Goal: Information Seeking & Learning: Learn about a topic

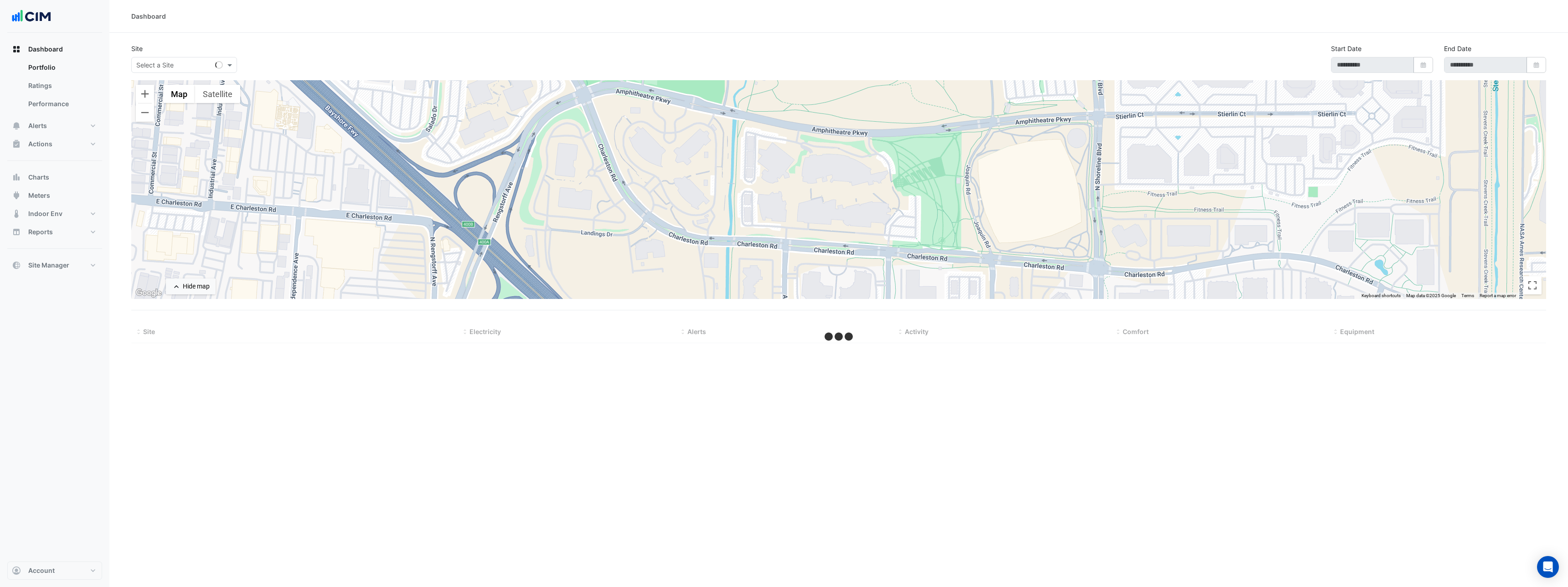
select select "***"
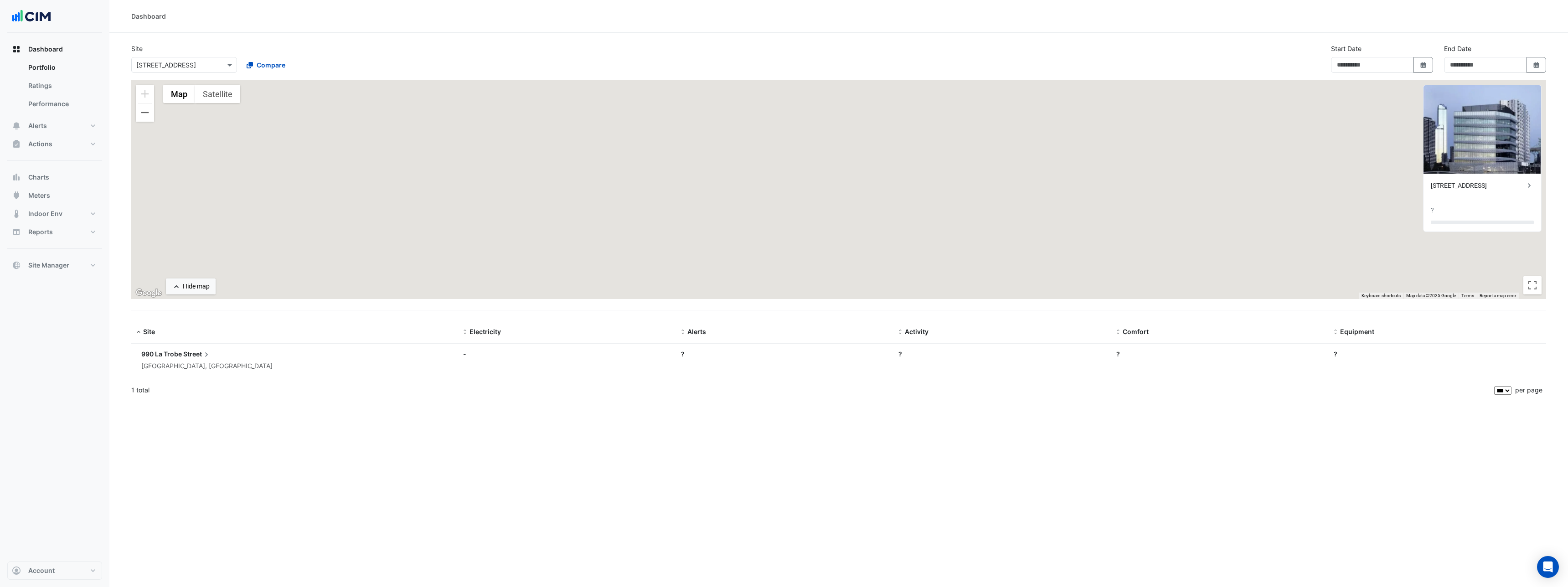
type input "**********"
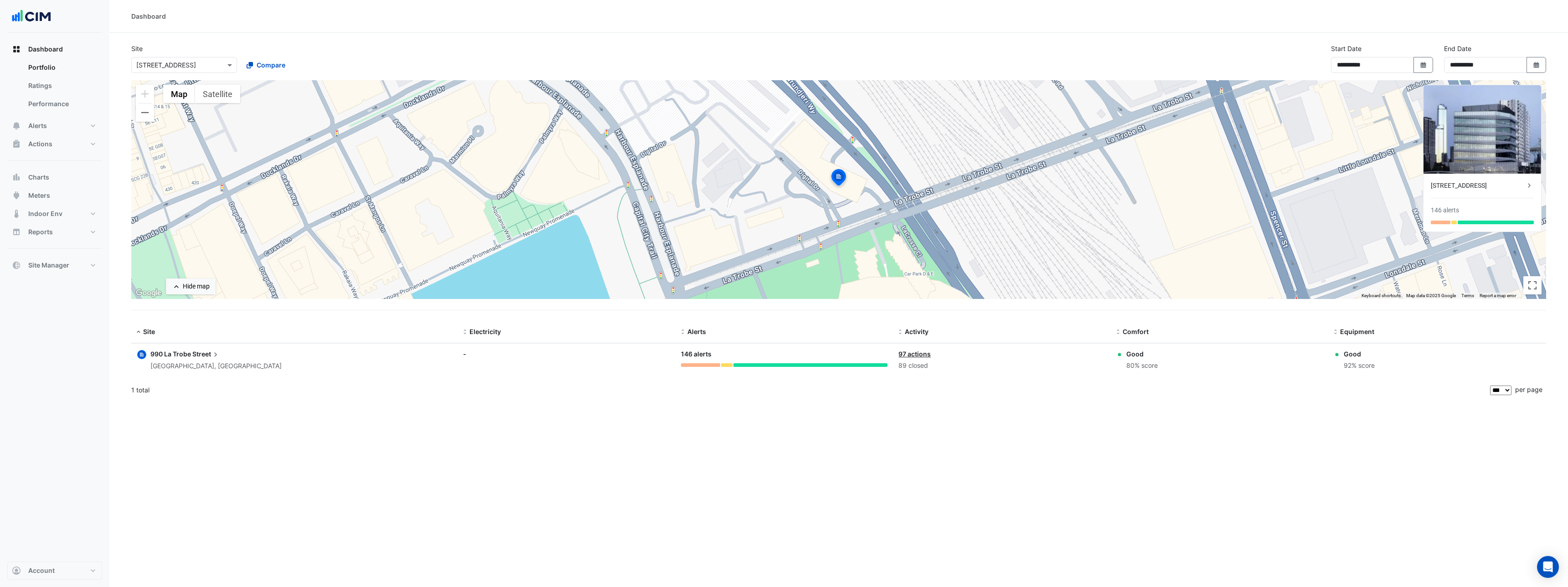
click at [162, 64] on input "text" at bounding box center [175, 65] width 77 height 10
type input "*******"
click at [157, 84] on span "[STREET_ADDRESS]" at bounding box center [169, 84] width 60 height 8
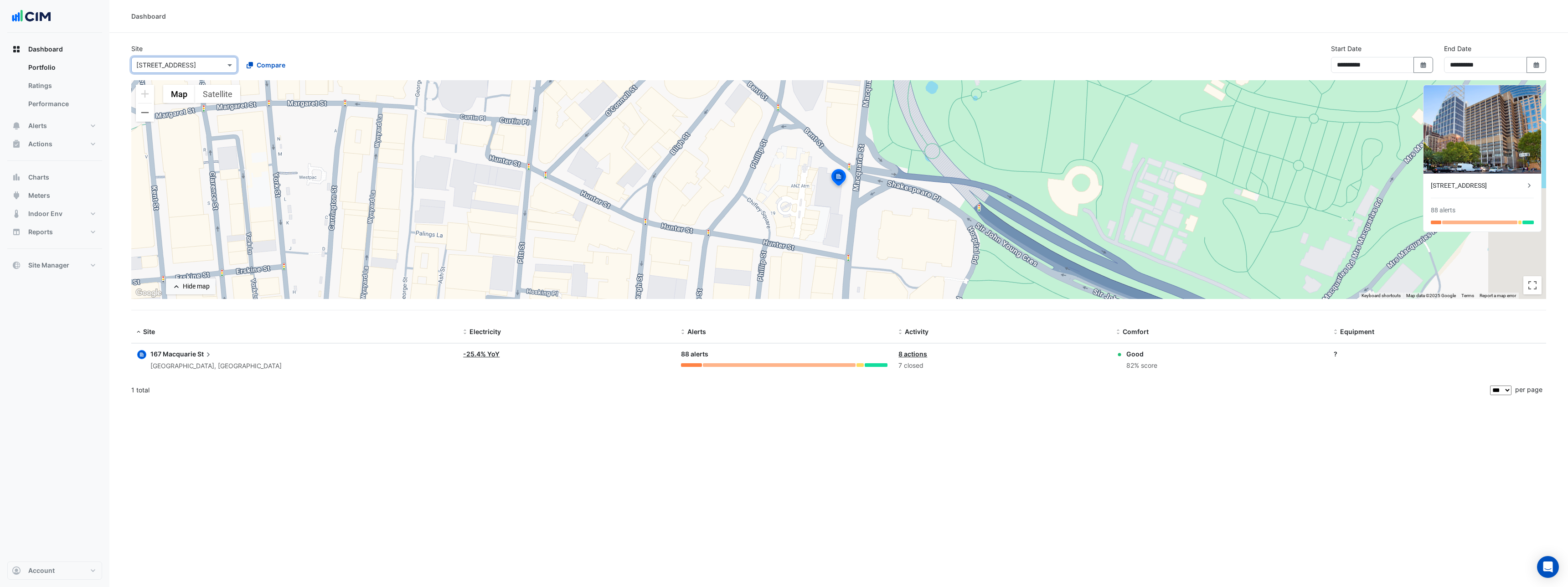
click at [840, 178] on img at bounding box center [839, 179] width 20 height 22
click at [172, 360] on div "167 Macquarie St [GEOGRAPHIC_DATA], [GEOGRAPHIC_DATA]" at bounding box center [216, 360] width 131 height 22
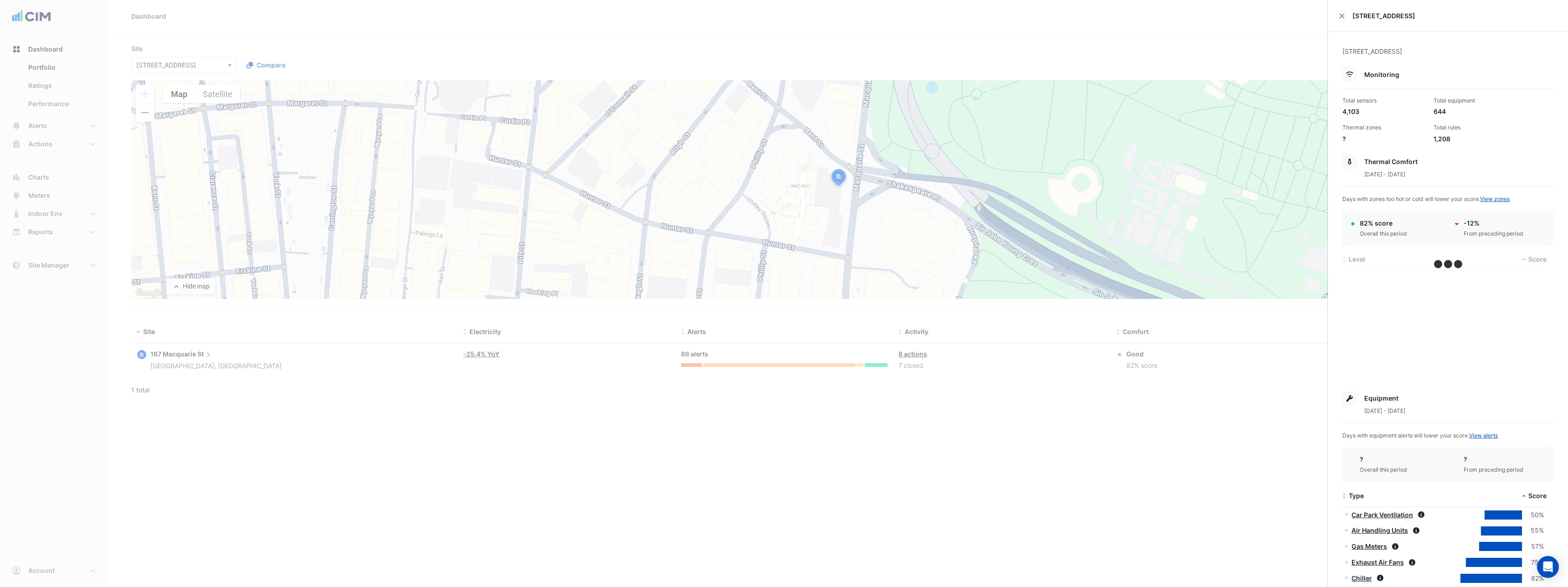
click at [309, 480] on ngb-offcanvas-backdrop at bounding box center [784, 294] width 1568 height 587
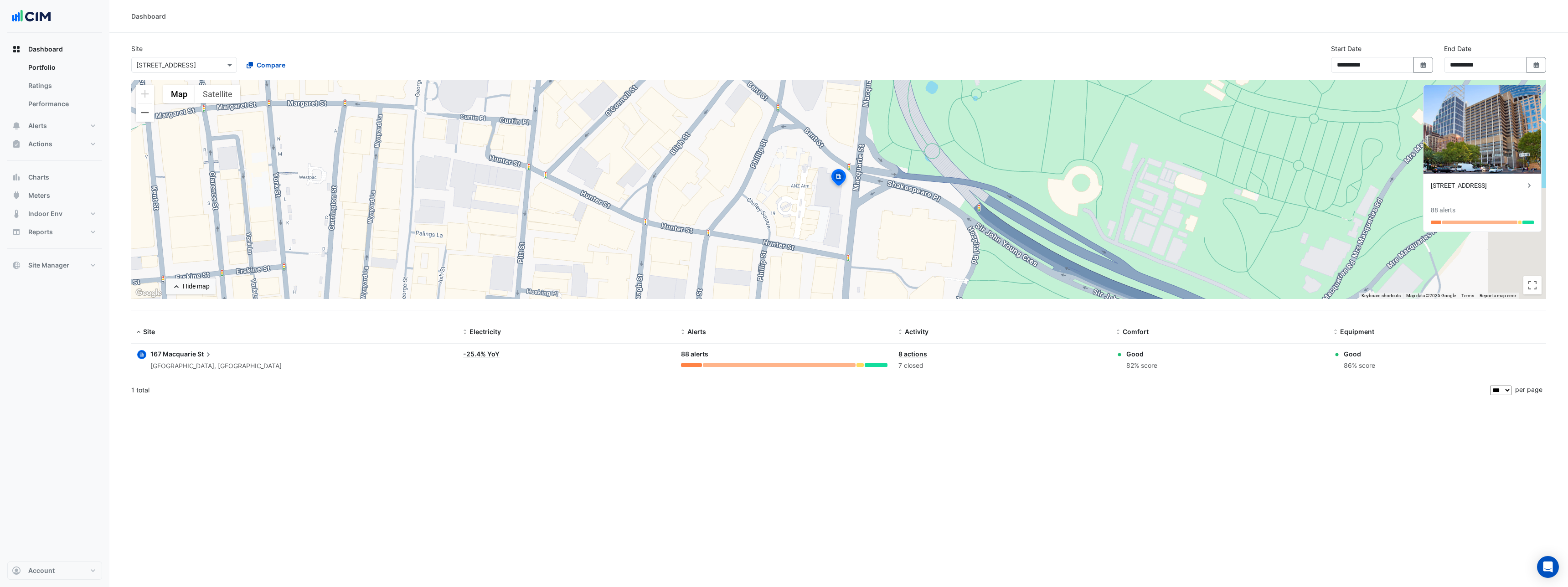
click at [184, 353] on span "167 Macquarie" at bounding box center [173, 354] width 46 height 8
click at [301, 429] on ngb-offcanvas-backdrop at bounding box center [784, 294] width 1568 height 587
click at [197, 65] on input "text" at bounding box center [175, 65] width 77 height 10
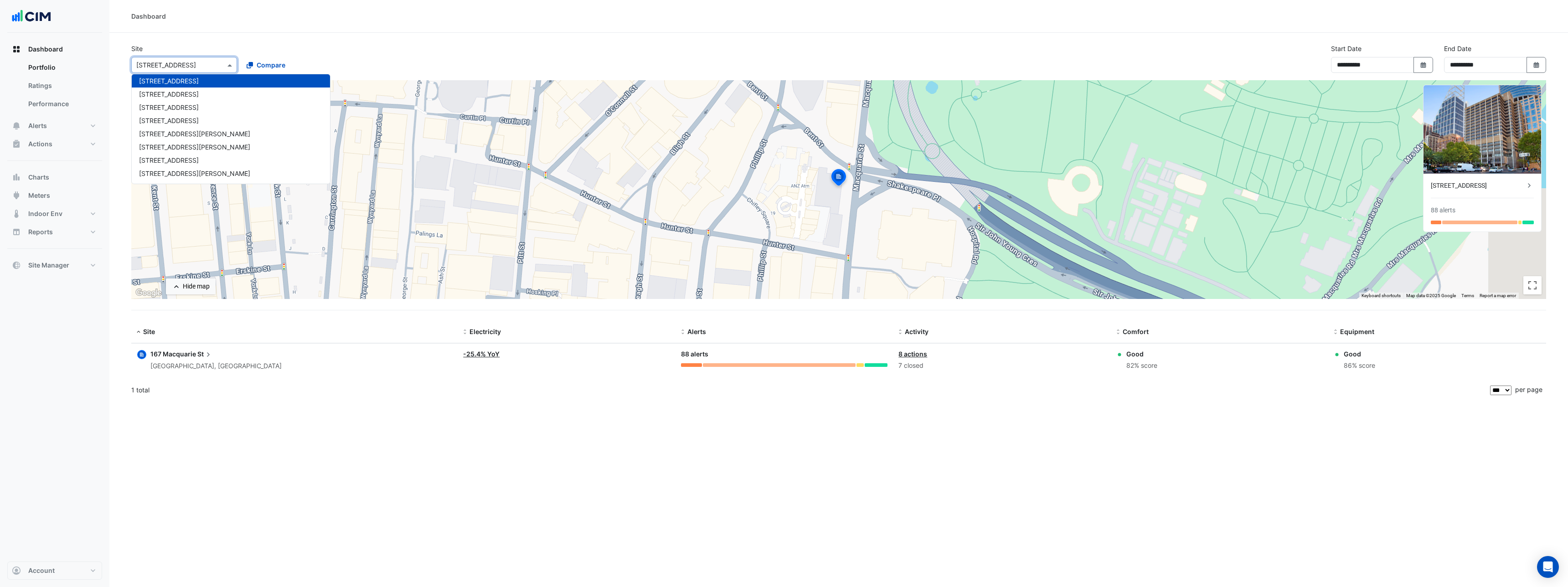
click at [197, 65] on input "text" at bounding box center [175, 65] width 77 height 10
click at [1018, 469] on div "Dashboard Site × [GEOGRAPHIC_DATA][PERSON_NAME] [GEOGRAPHIC_DATA] [GEOGRAPHIC_D…" at bounding box center [838, 294] width 1459 height 587
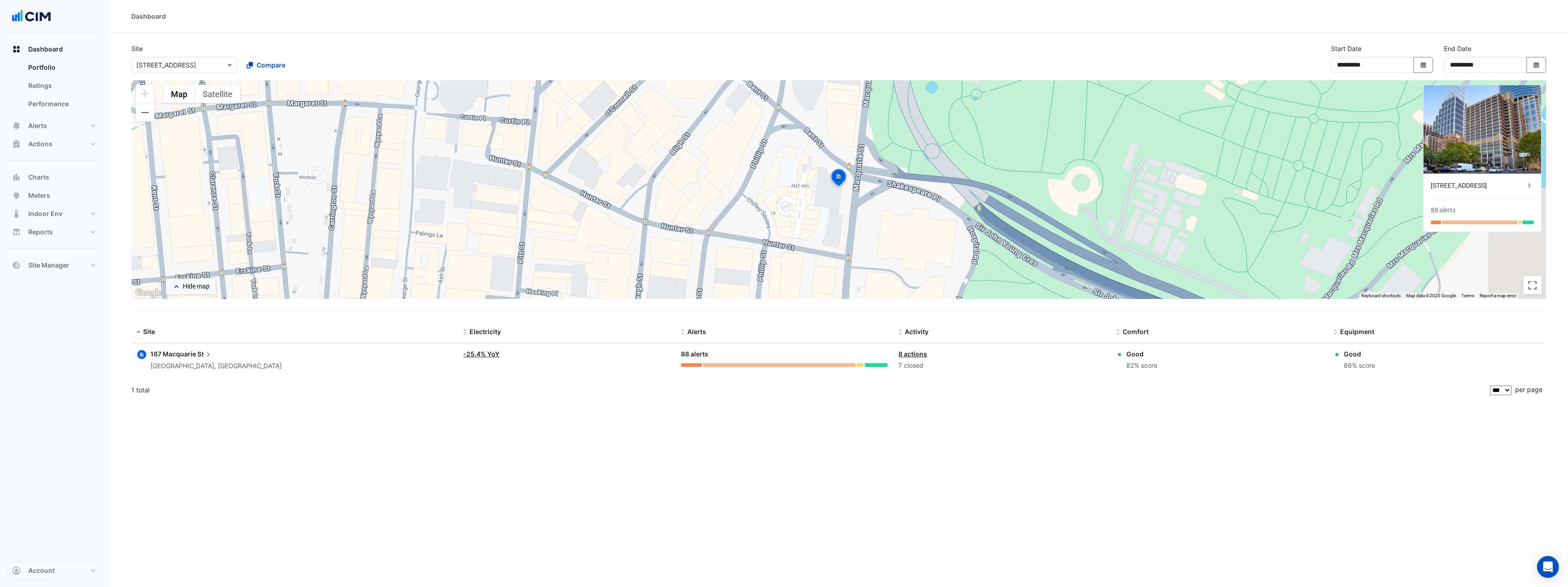
click at [178, 356] on span "167 Macquarie" at bounding box center [173, 354] width 46 height 8
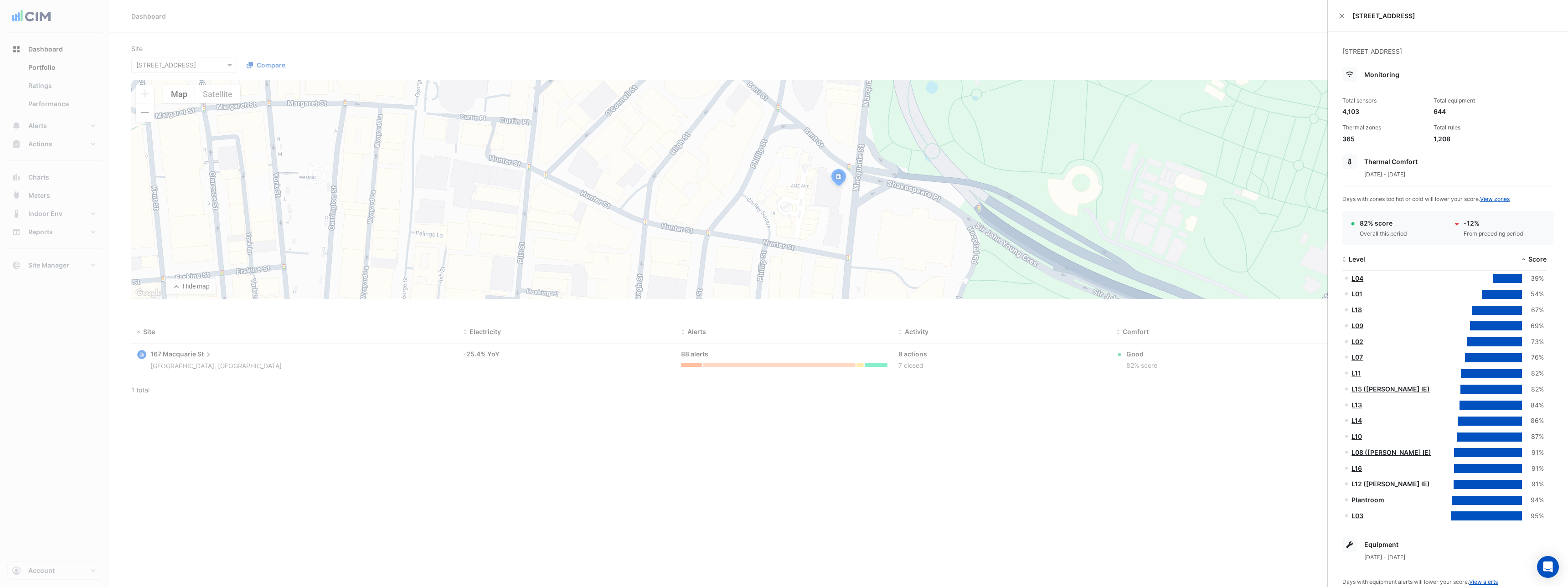
click at [1359, 277] on link "L04" at bounding box center [1357, 278] width 12 height 8
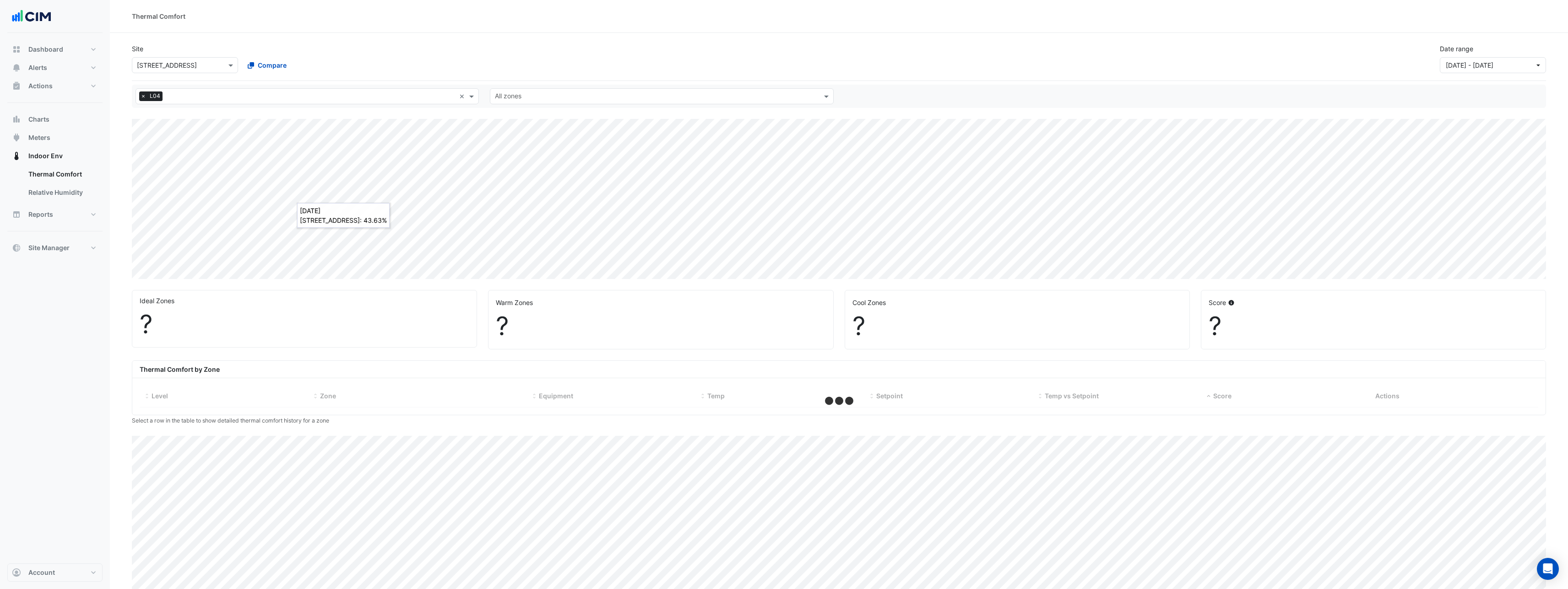
select select "***"
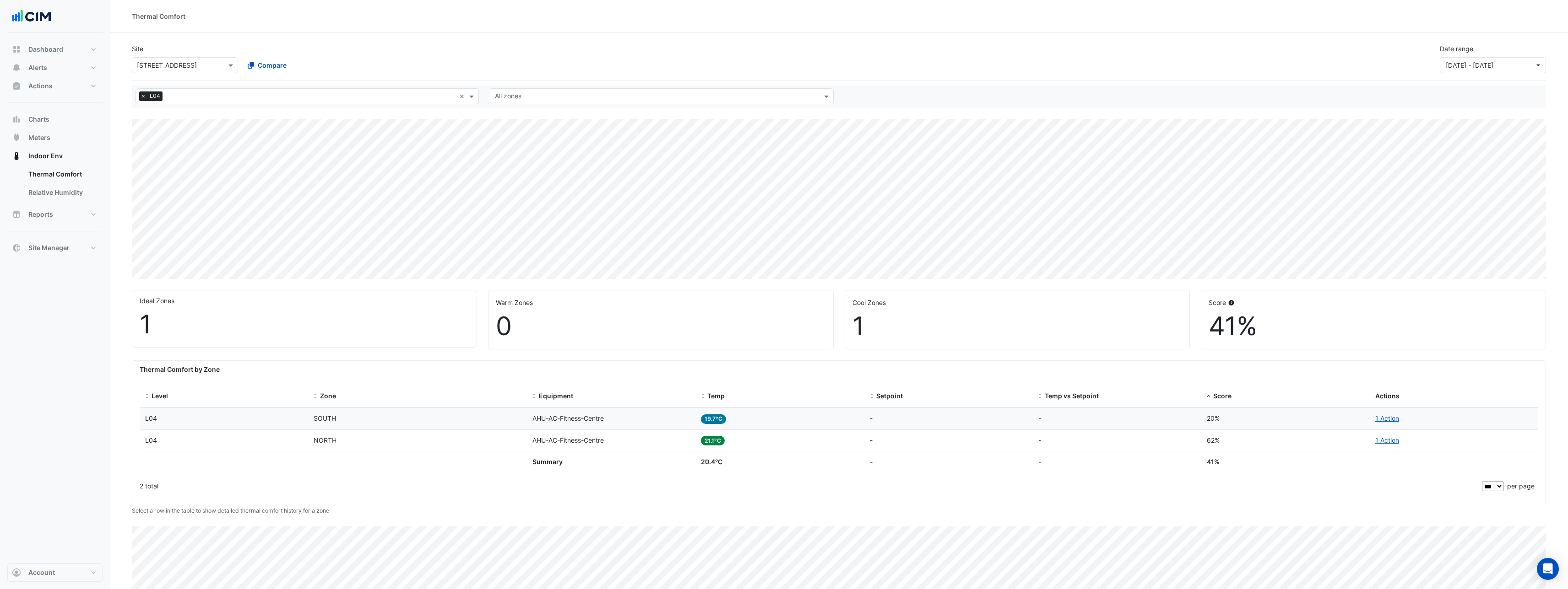
click at [142, 96] on span "×" at bounding box center [143, 96] width 8 height 9
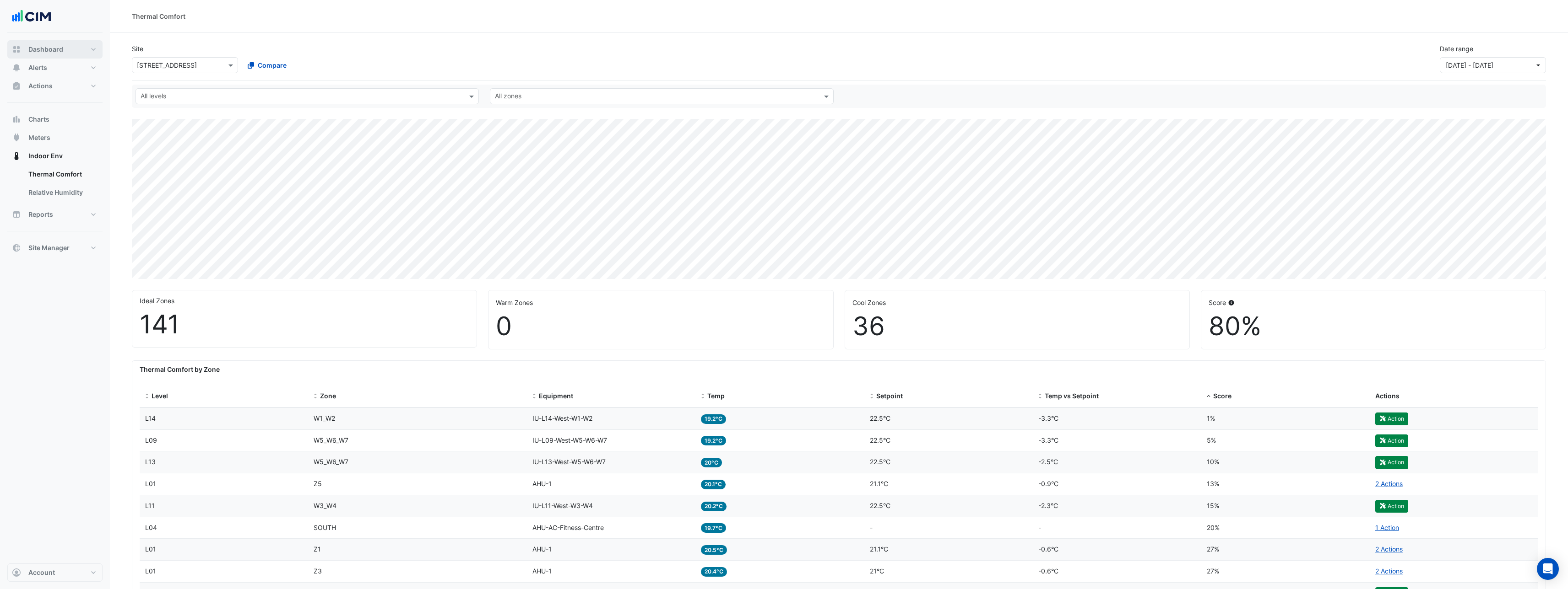
click at [64, 54] on button "Dashboard" at bounding box center [54, 49] width 95 height 18
select select "***"
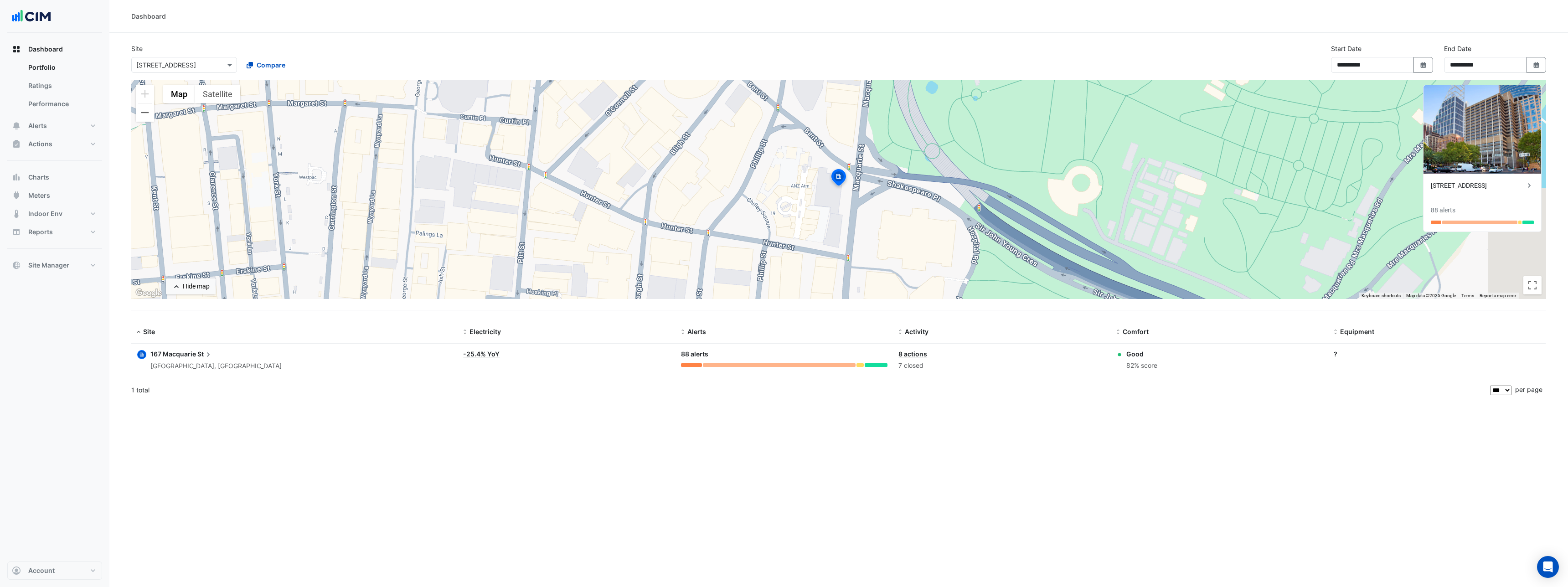
click at [178, 354] on span "167 Macquarie" at bounding box center [173, 354] width 46 height 8
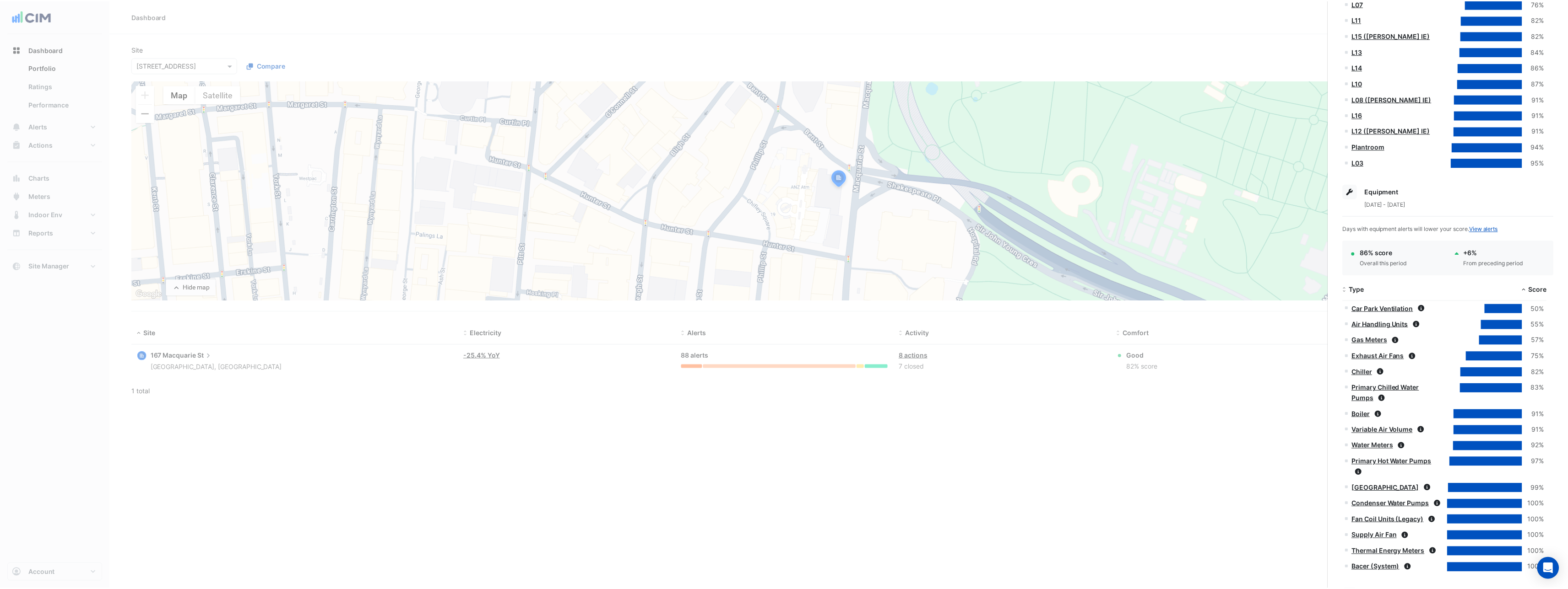
scroll to position [446, 0]
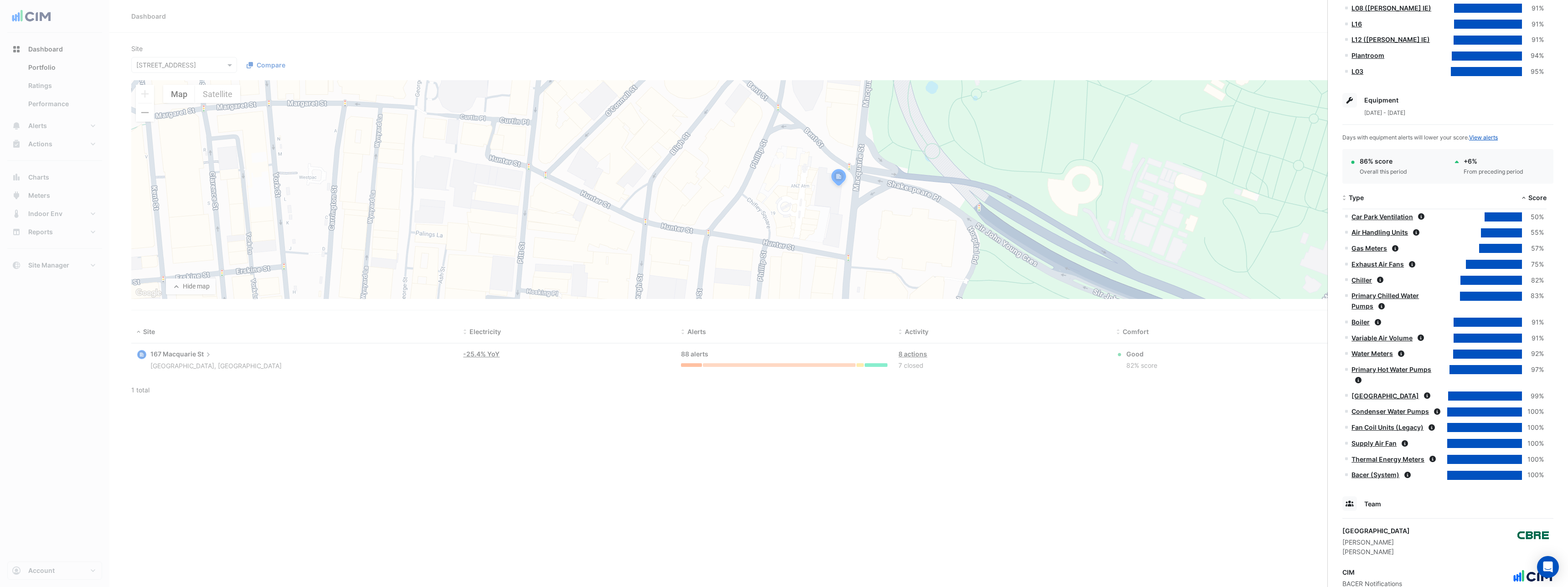
click at [1377, 231] on link "Air Handling Units" at bounding box center [1379, 233] width 57 height 8
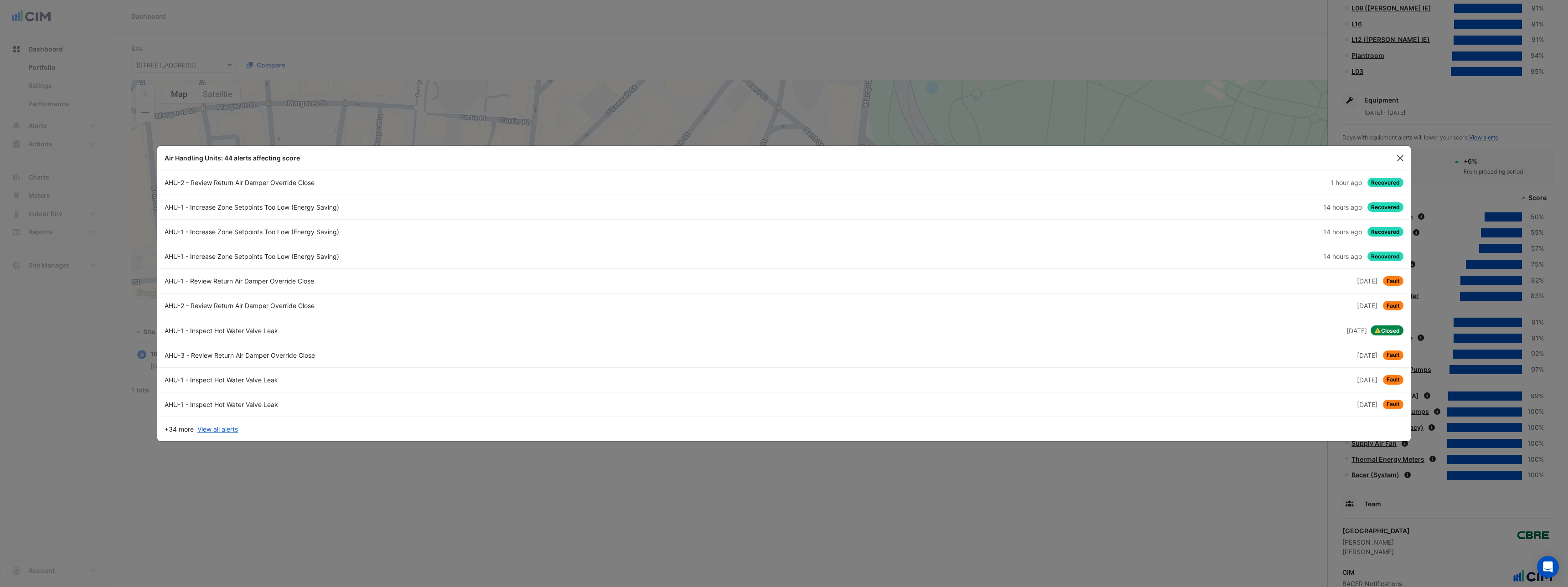
click at [1399, 158] on button "Close" at bounding box center [1400, 158] width 14 height 14
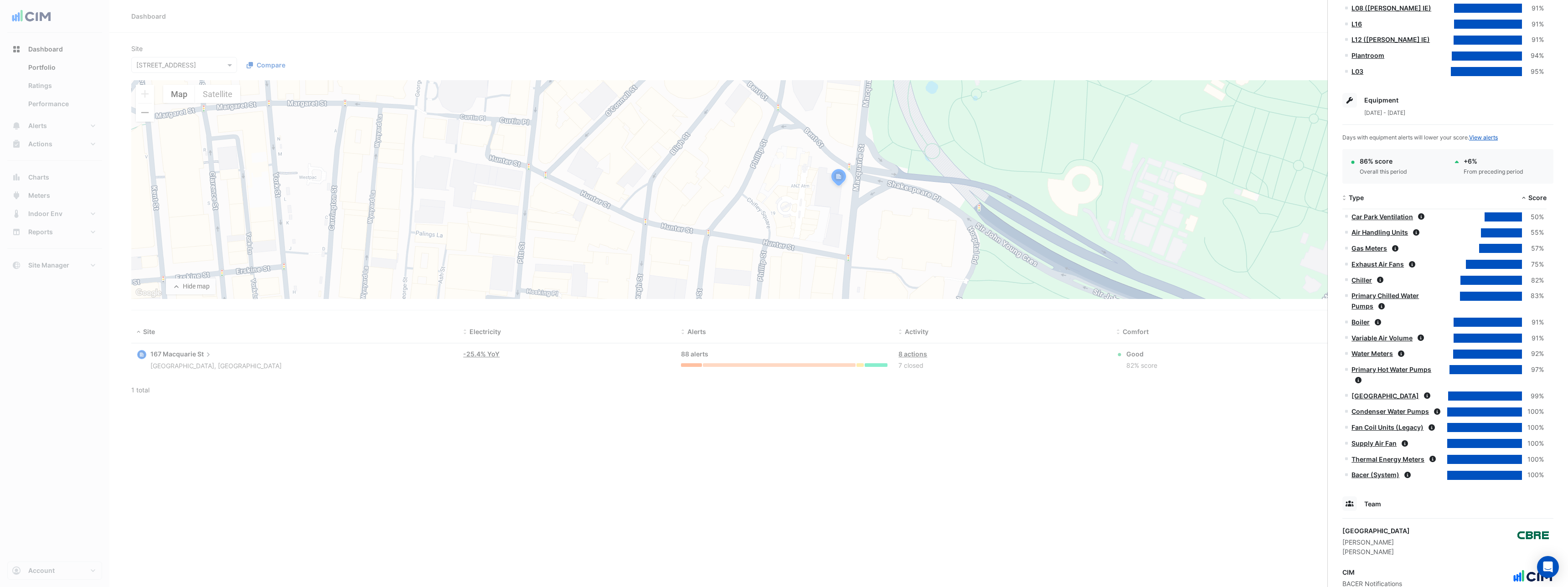
click at [59, 67] on ngb-offcanvas-backdrop at bounding box center [784, 294] width 1568 height 587
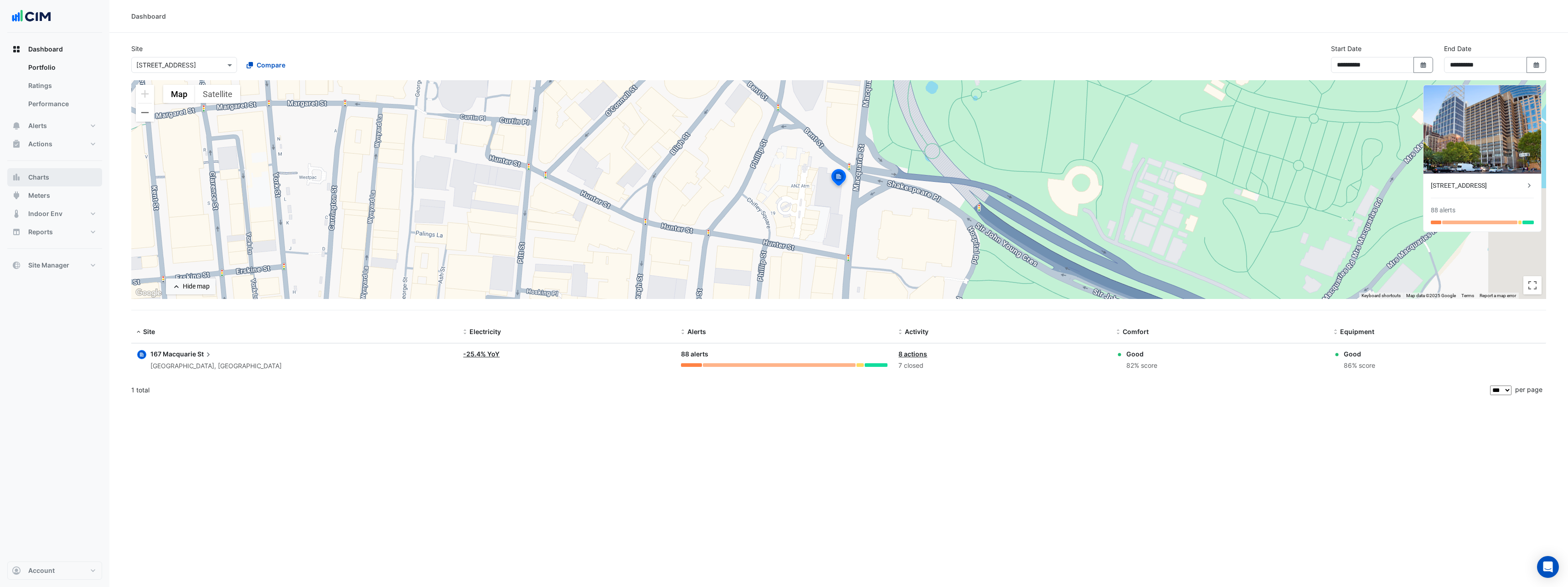
click at [54, 180] on button "Charts" at bounding box center [54, 177] width 95 height 18
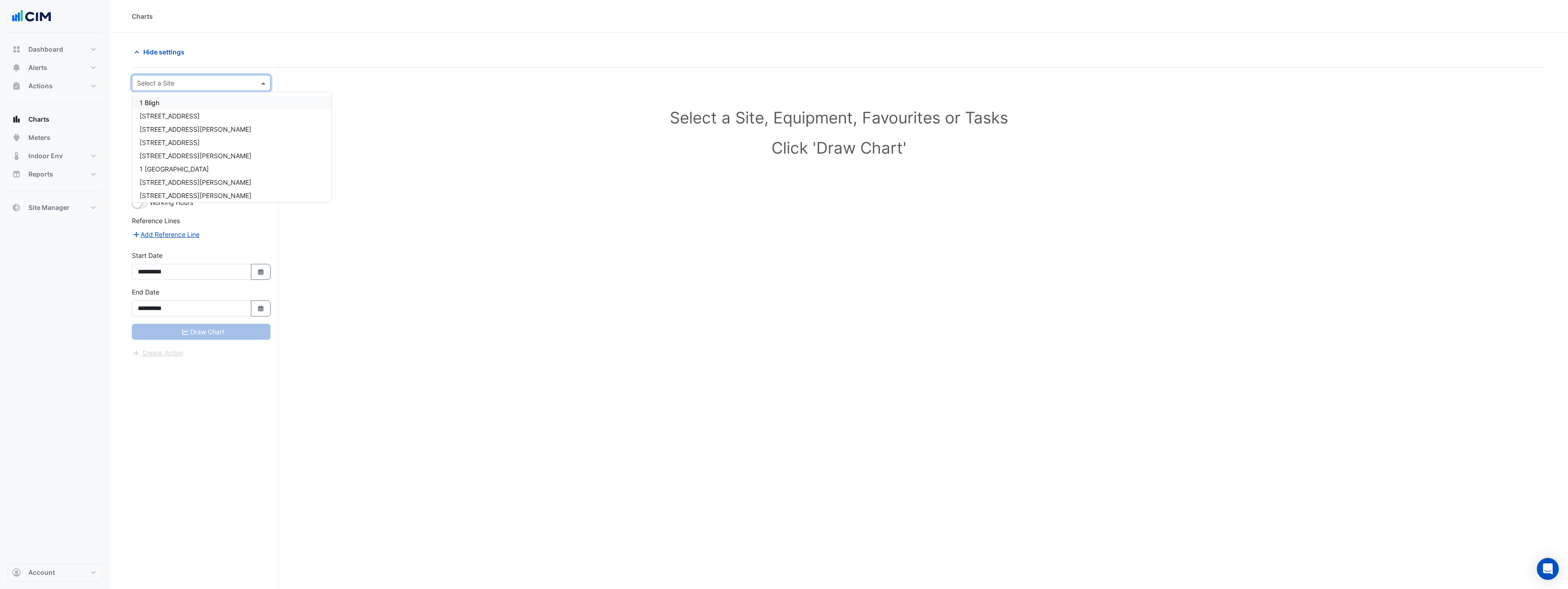
click at [177, 78] on input "text" at bounding box center [192, 83] width 110 height 10
type input "**********"
click at [211, 105] on div "[STREET_ADDRESS][PERSON_NAME]" at bounding box center [201, 103] width 138 height 13
click at [212, 116] on div "Equipment" at bounding box center [201, 110] width 123 height 16
click at [205, 132] on div "AHU 1-1" at bounding box center [254, 130] width 228 height 13
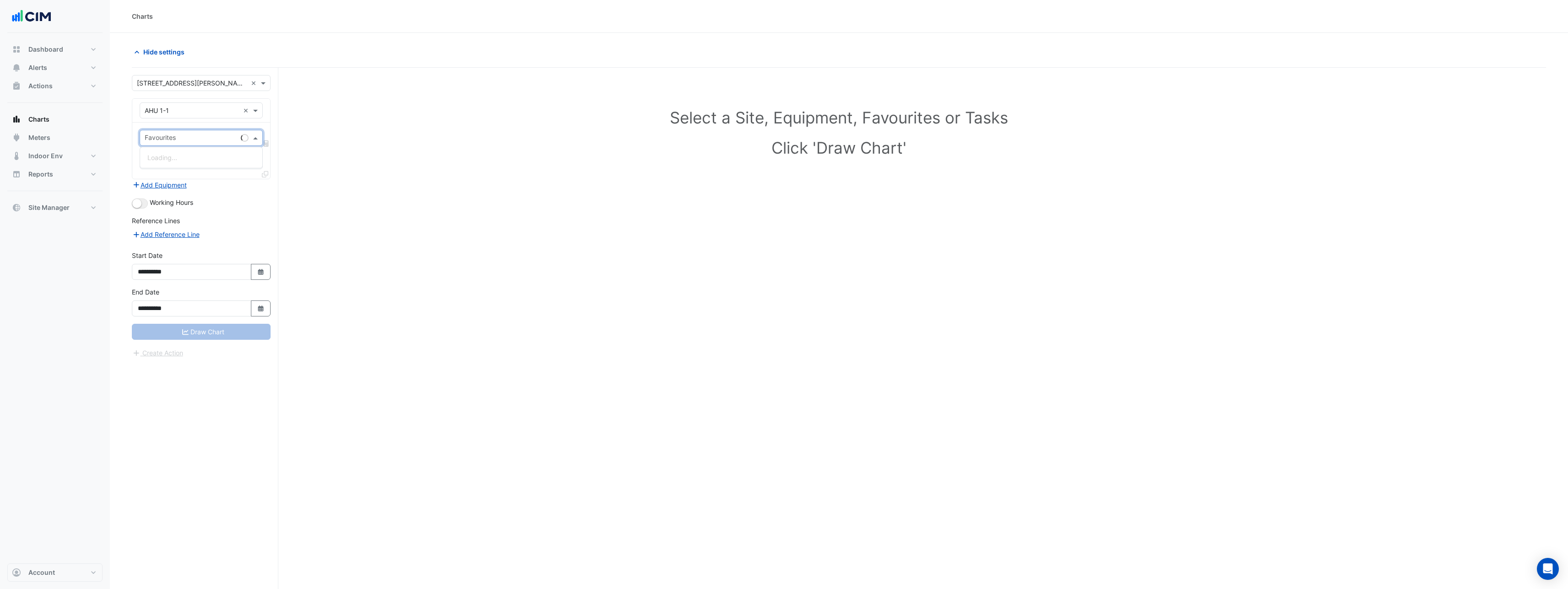
click at [194, 140] on input "text" at bounding box center [191, 138] width 92 height 10
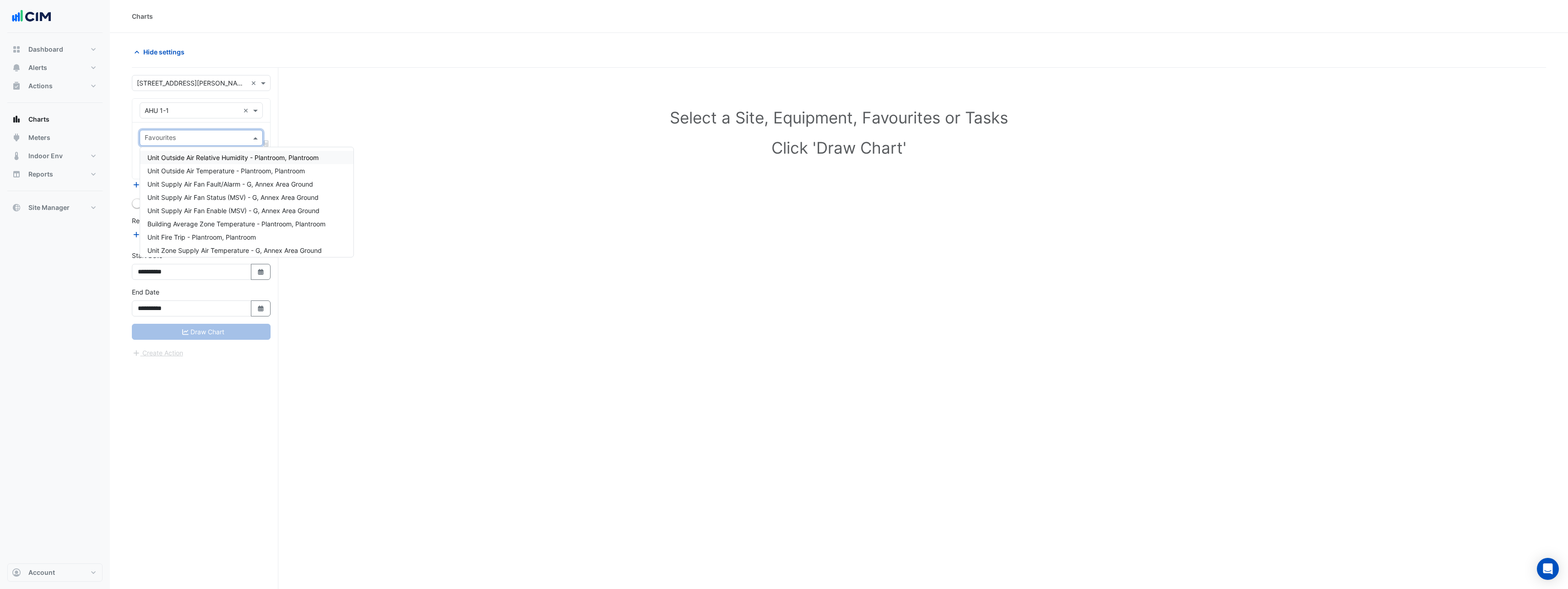
click at [453, 135] on div "Select a Site, Equipment, Favourites or Tasks Click 'Draw Chart'" at bounding box center [839, 134] width 1403 height 112
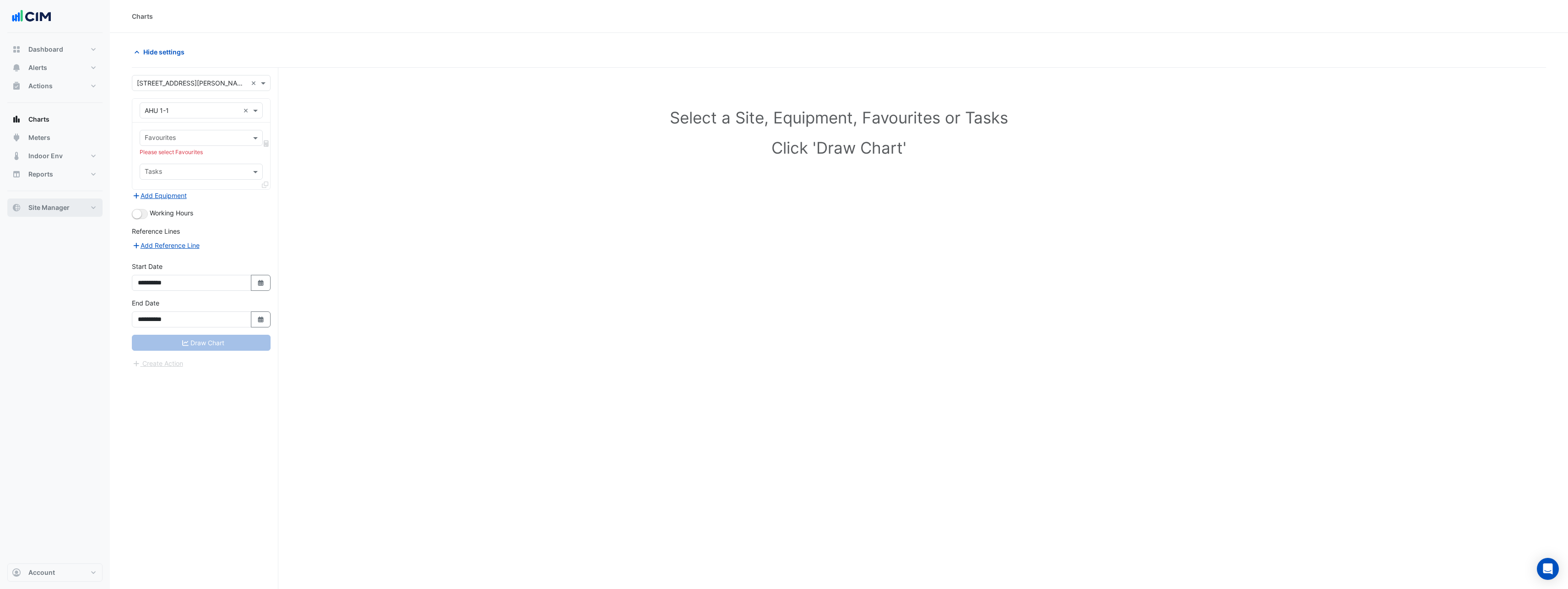
click at [64, 207] on span "Site Manager" at bounding box center [48, 208] width 41 height 9
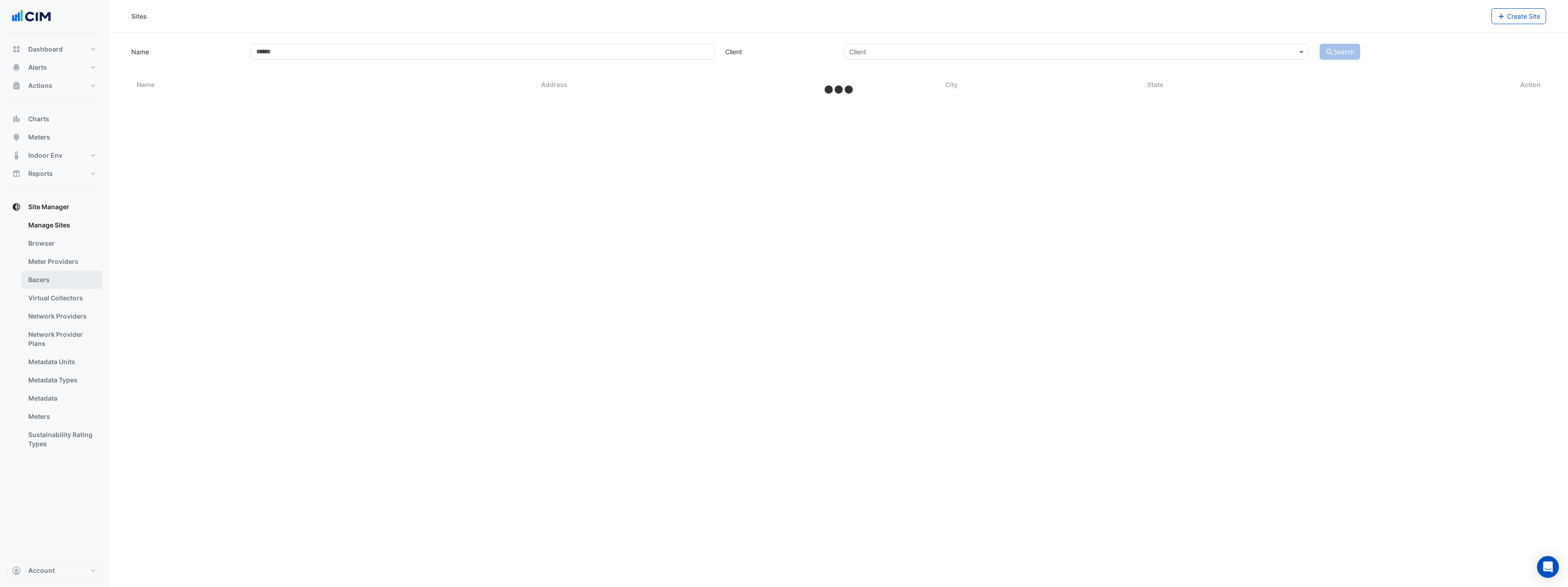
select select "***"
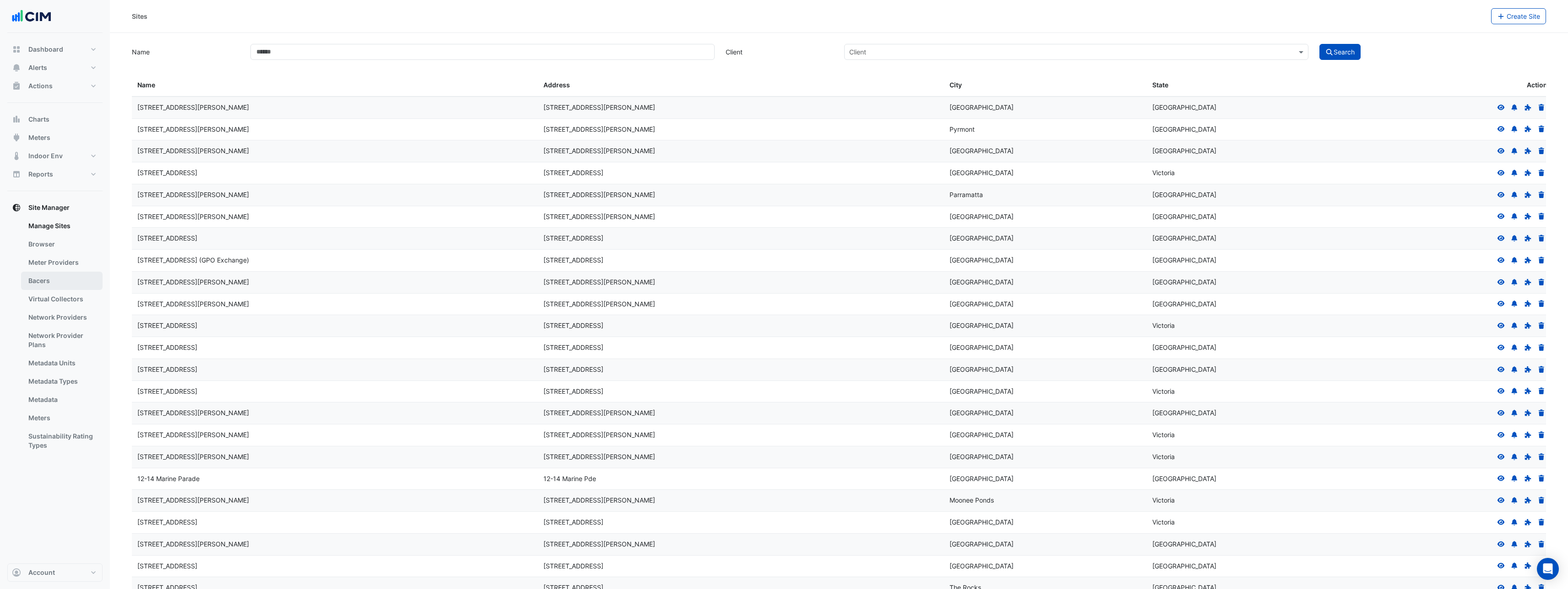
click at [59, 279] on link "Bacers" at bounding box center [62, 280] width 82 height 18
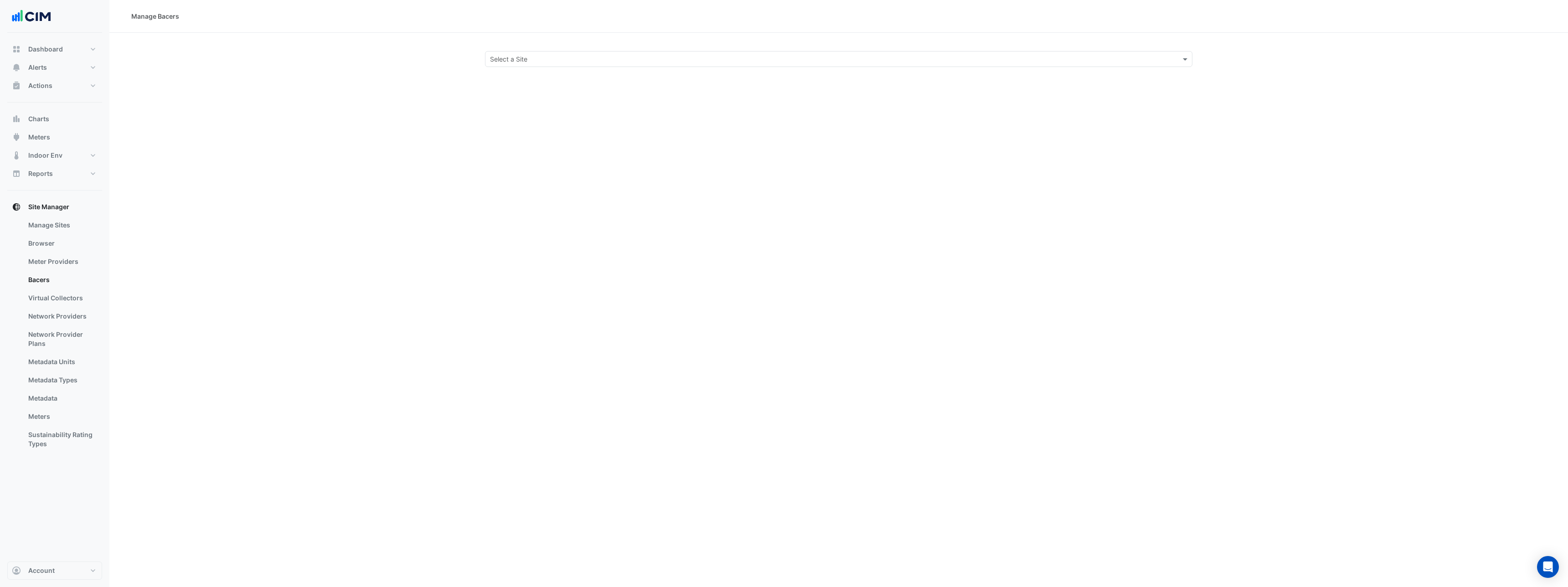
click at [525, 57] on input "text" at bounding box center [829, 59] width 679 height 10
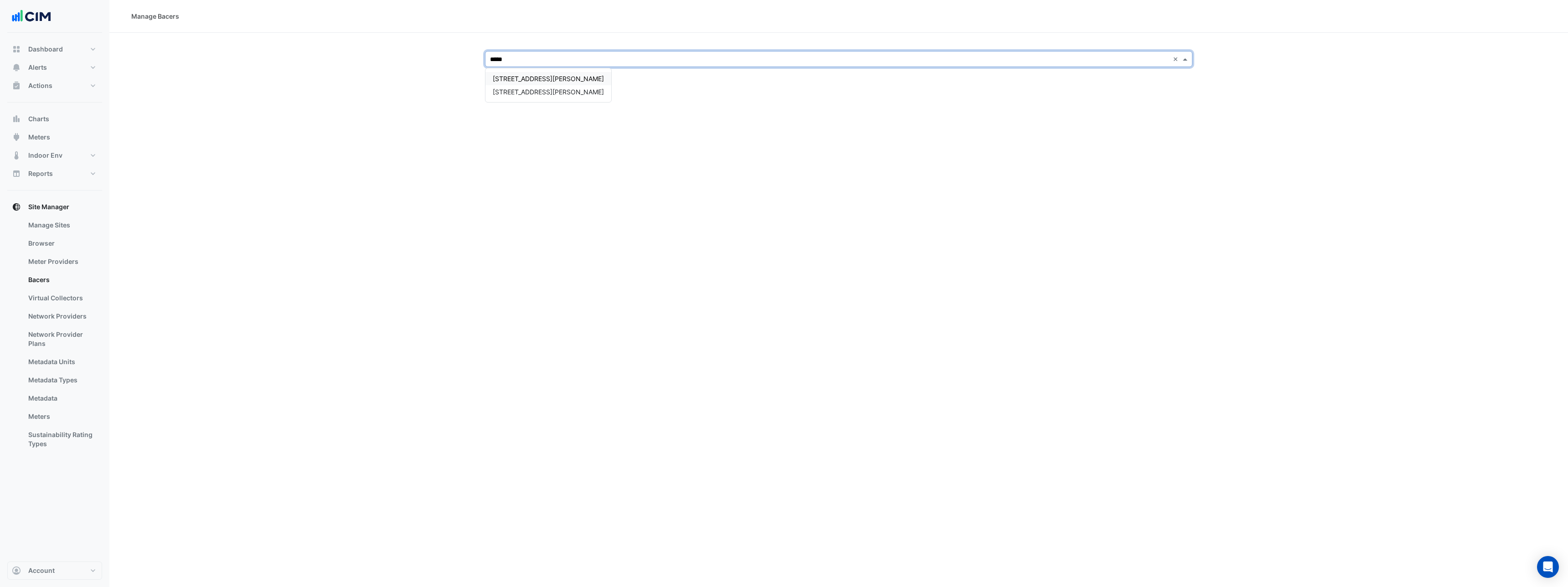
type input "******"
click at [535, 76] on span "[STREET_ADDRESS][PERSON_NAME]" at bounding box center [548, 79] width 111 height 8
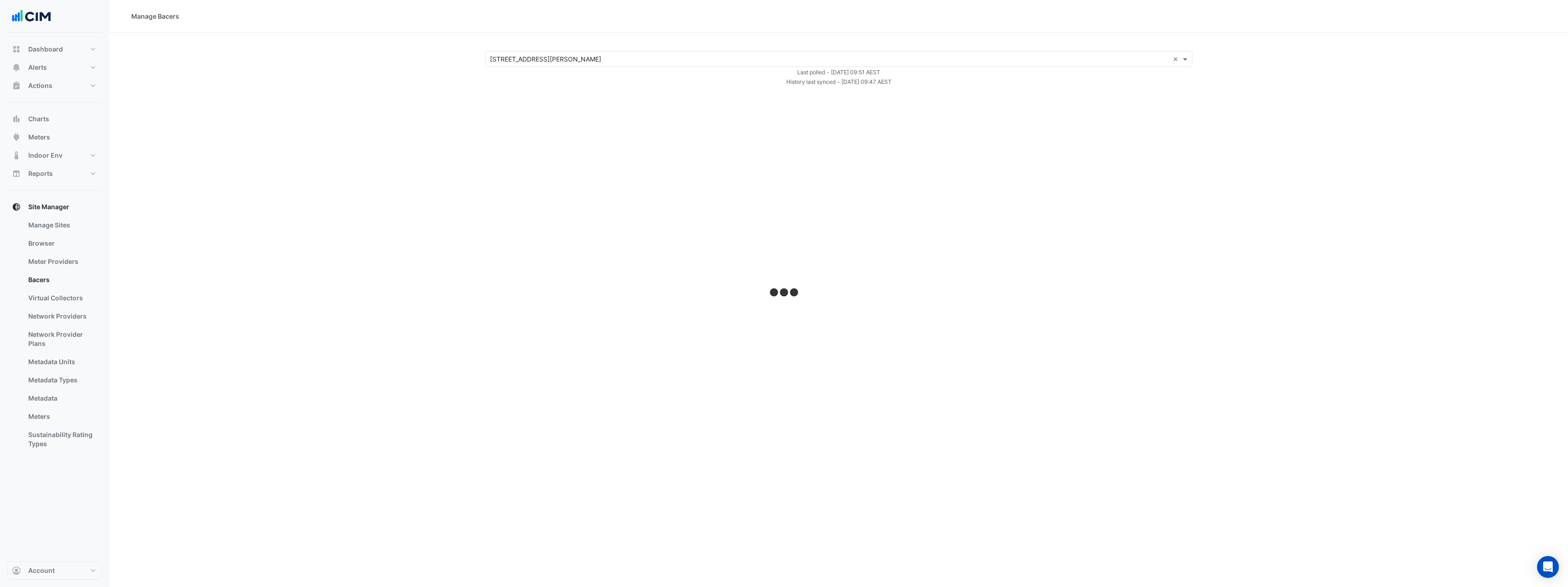
select select "***"
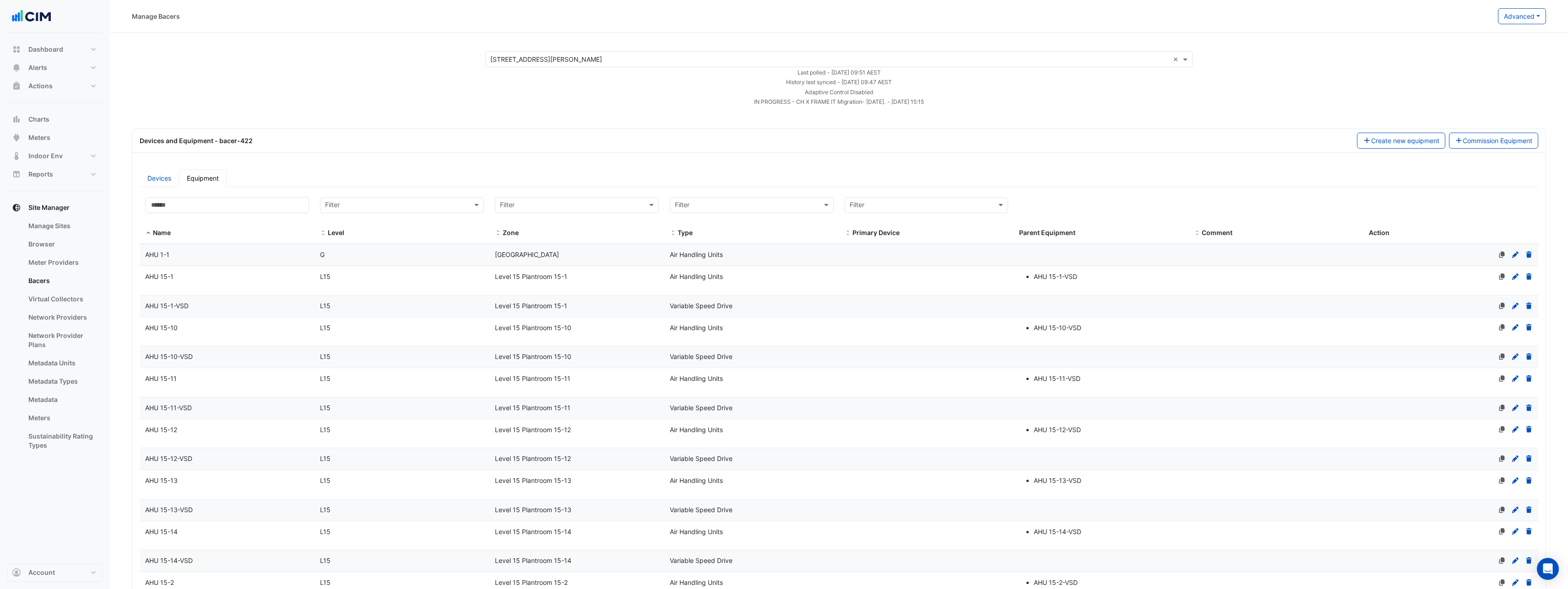
click at [174, 258] on div "AHU 1-1" at bounding box center [227, 255] width 175 height 11
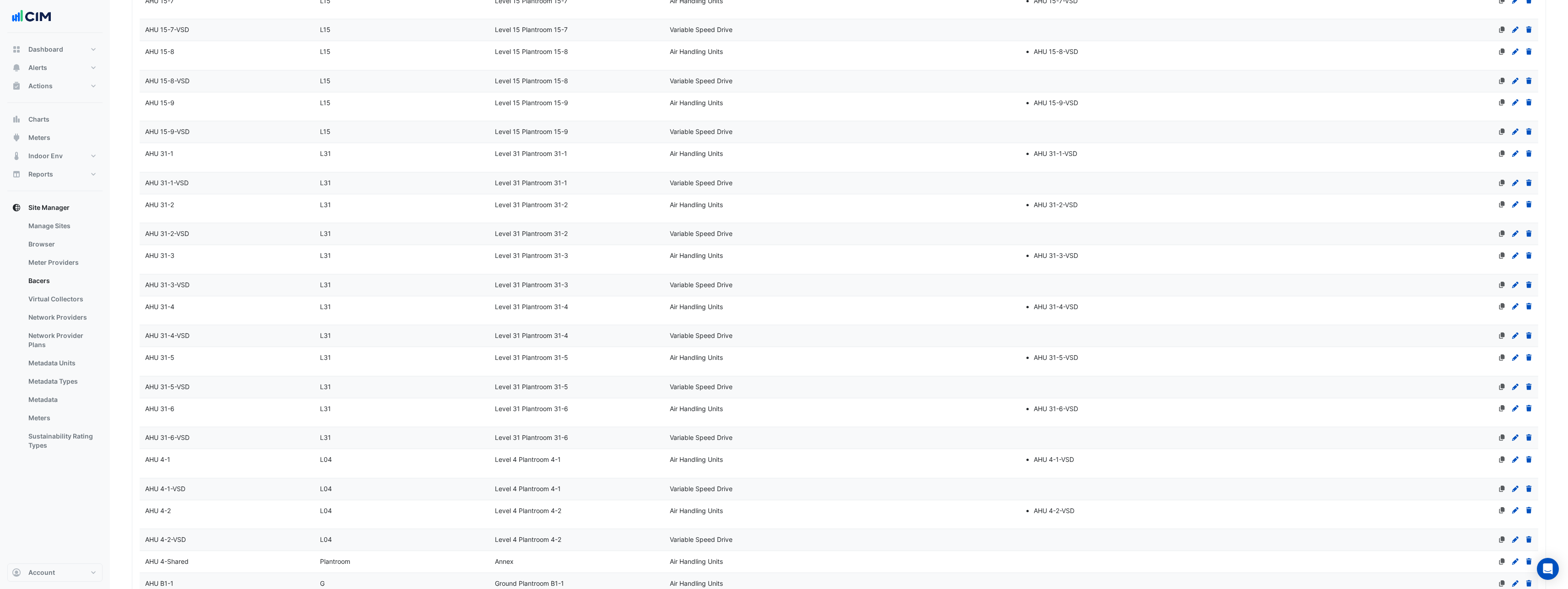
scroll to position [2278, 0]
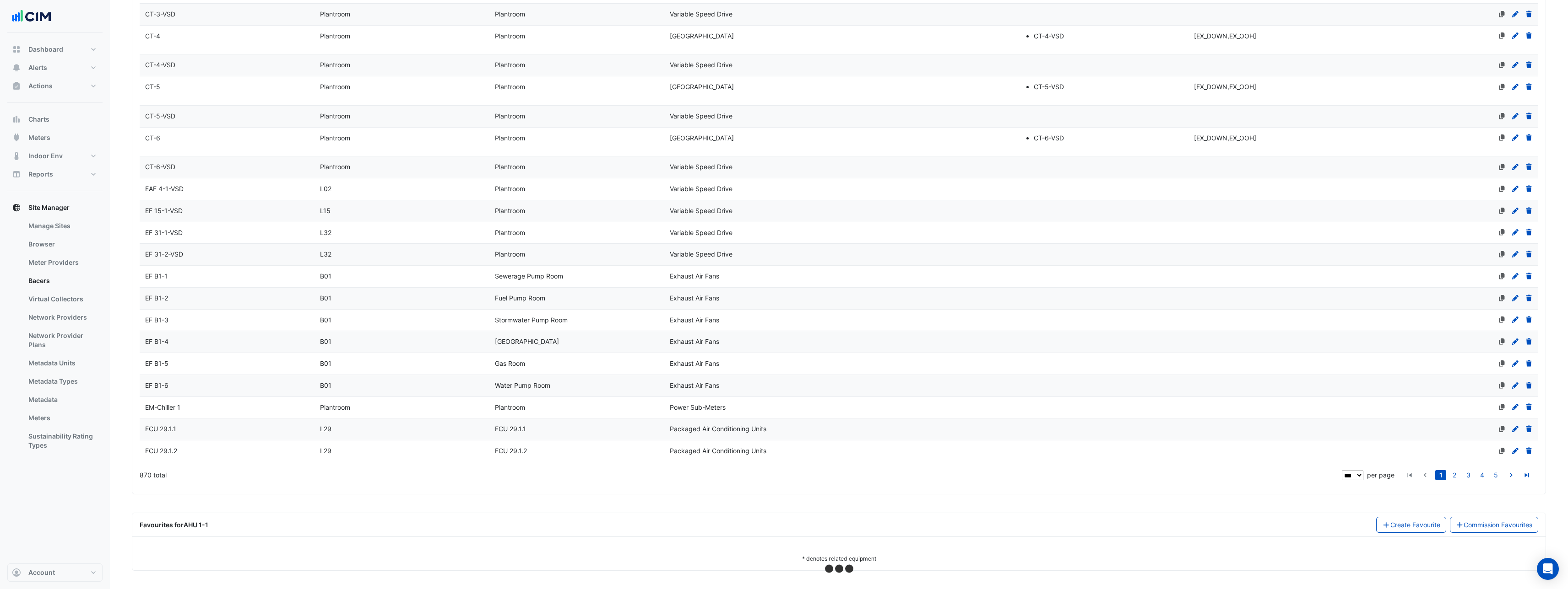
select select "***"
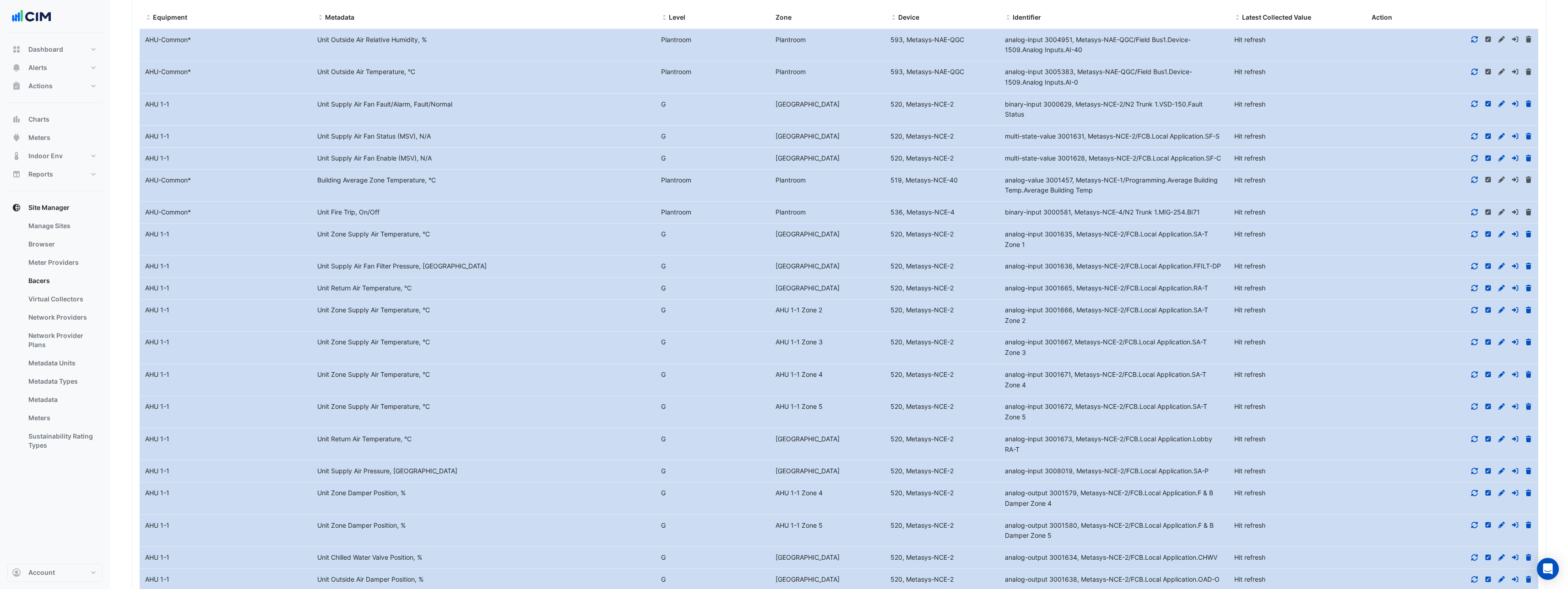
scroll to position [2737, 0]
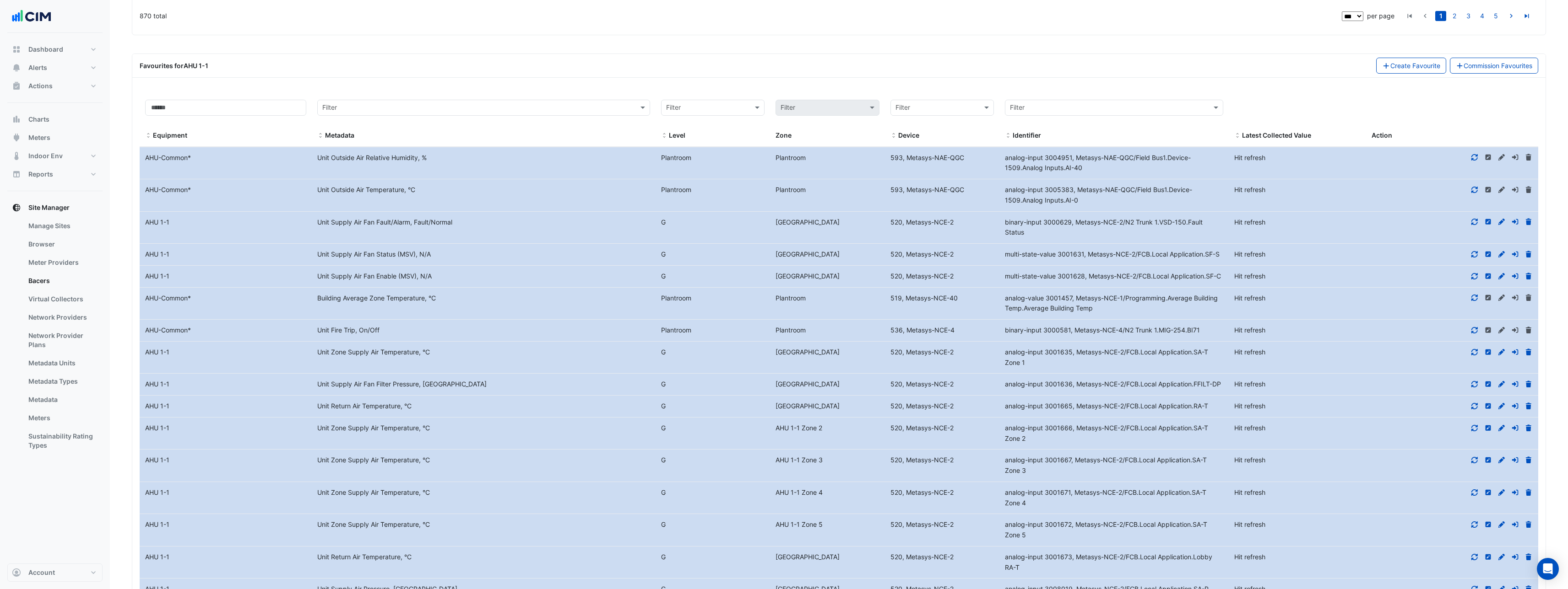
click at [1088, 161] on span "analog-input 3004951, Metasys-NAE-QGC/Field Bus1.Device-1509.Analog Inputs.AI-40" at bounding box center [1097, 163] width 186 height 18
click at [1081, 158] on span "analog-input 3004951, Metasys-NAE-QGC/Field Bus1.Device-1509.Analog Inputs.AI-40" at bounding box center [1097, 163] width 186 height 18
drag, startPoint x: 1077, startPoint y: 157, endPoint x: 1089, endPoint y: 169, distance: 17.0
click at [1084, 165] on div "analog-input 3004951, Metasys-NAE-QGC/Field Bus1.Device-1509.Analog Inputs.AI-40" at bounding box center [1114, 163] width 230 height 21
drag, startPoint x: 1077, startPoint y: 191, endPoint x: 1001, endPoint y: 191, distance: 76.0
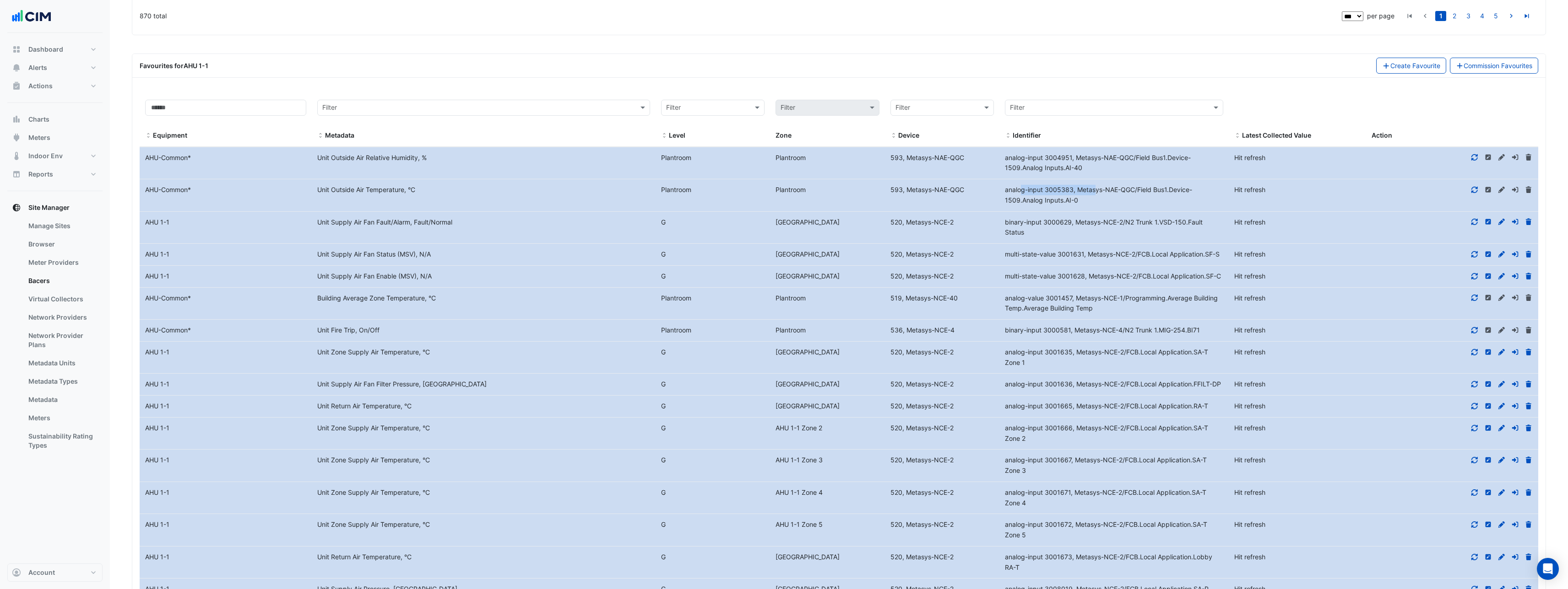
click at [1001, 191] on div "analog-input 3005383, Metasys-NAE-QGC/Field Bus1.Device-1509.Analog Inputs.AI-0" at bounding box center [1114, 195] width 230 height 21
click at [1110, 183] on datatable-body-cell "Identifier analog-input 3005383, Metasys-NAE-QGC/Field Bus1.Device-1509.Analog …" at bounding box center [1114, 195] width 230 height 32
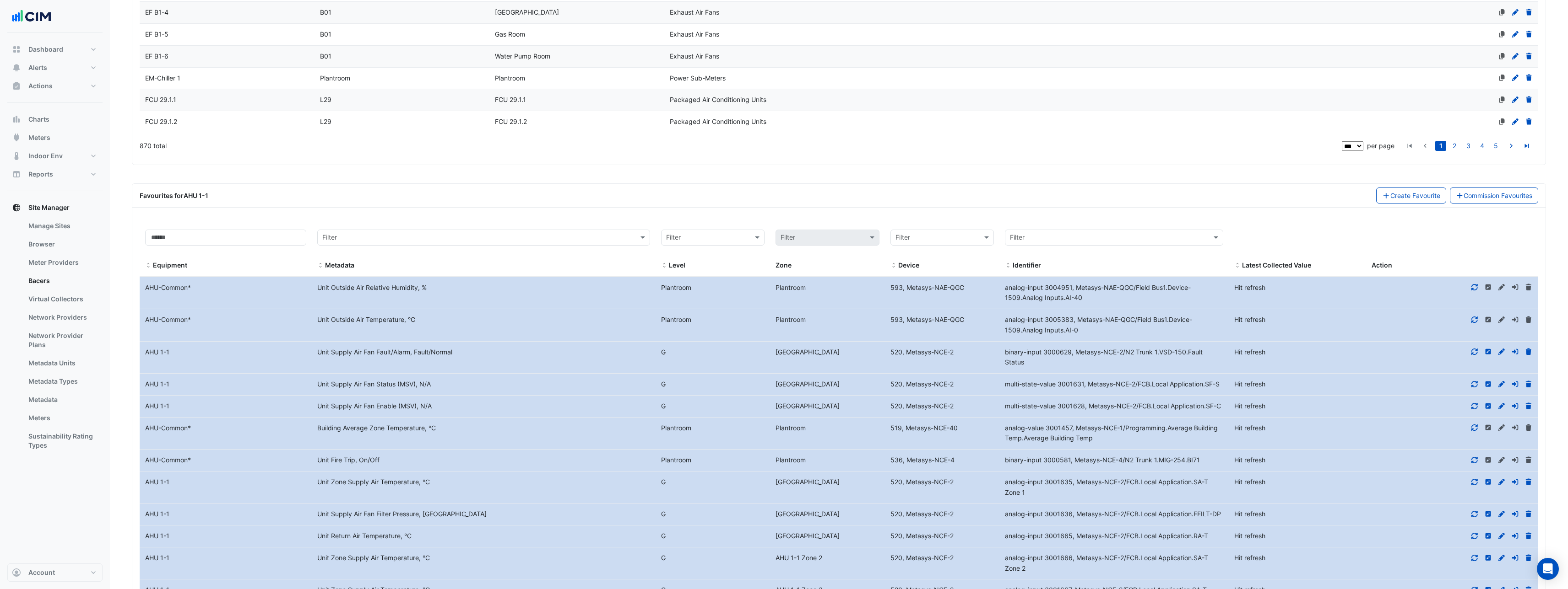
scroll to position [2832, 0]
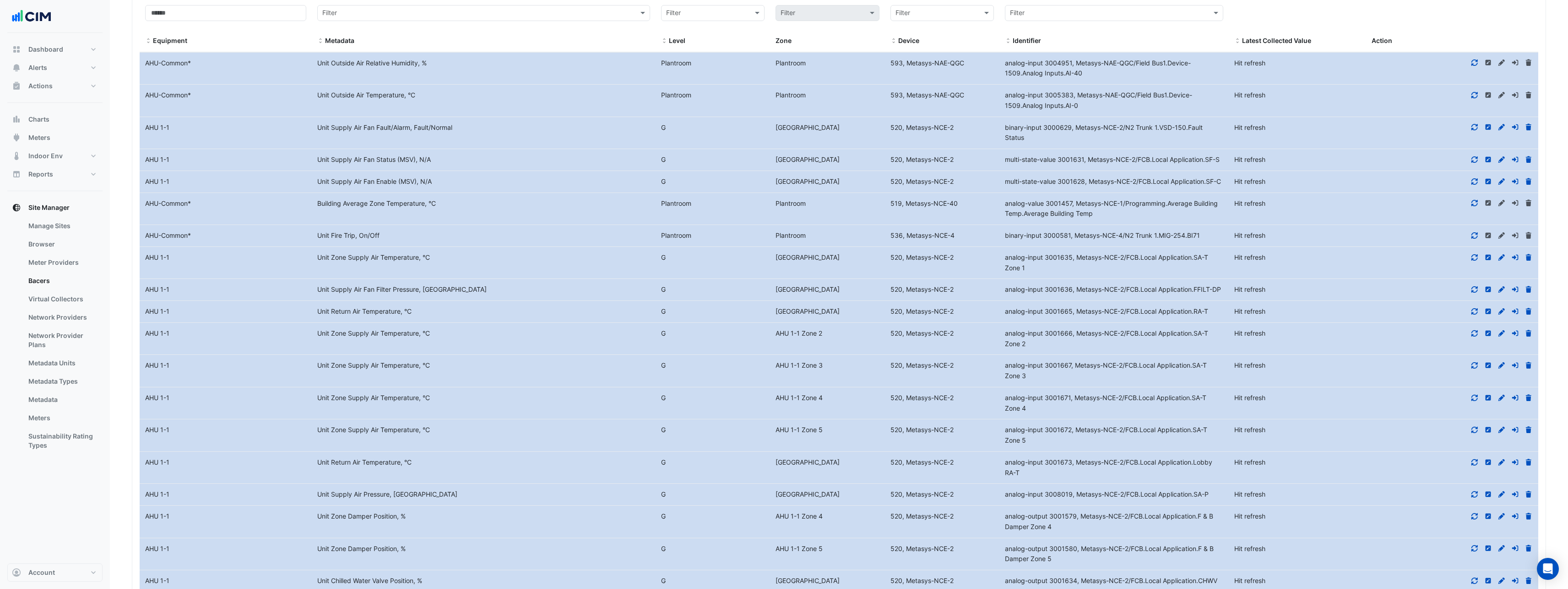
click at [1100, 74] on div "analog-input 3004951, Metasys-NAE-QGC/Field Bus1.Device-1509.Analog Inputs.AI-40" at bounding box center [1114, 68] width 230 height 21
click at [1081, 62] on span "analog-input 3004951, Metasys-NAE-QGC/Field Bus1.Device-1509.Analog Inputs.AI-40" at bounding box center [1097, 68] width 186 height 18
click at [1077, 62] on span "analog-input 3004951, Metasys-NAE-QGC/Field Bus1.Device-1509.Analog Inputs.AI-40" at bounding box center [1097, 68] width 186 height 18
click at [1077, 64] on span "analog-input 3004951, Metasys-NAE-QGC/Field Bus1.Device-1509.Analog Inputs.AI-40" at bounding box center [1097, 68] width 186 height 18
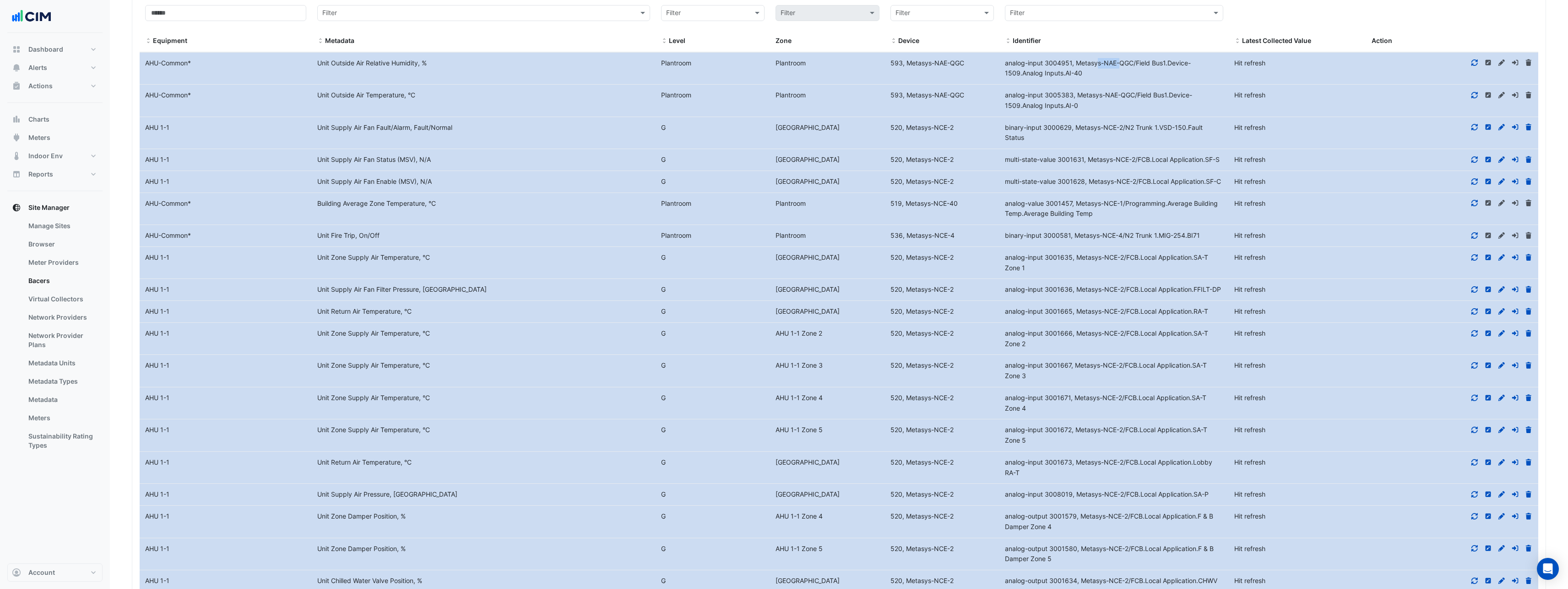
click at [1081, 66] on span "analog-input 3004951, Metasys-NAE-QGC/Field Bus1.Device-1509.Analog Inputs.AI-40" at bounding box center [1097, 68] width 186 height 18
click at [1085, 41] on div "Identifier" at bounding box center [1114, 41] width 218 height 11
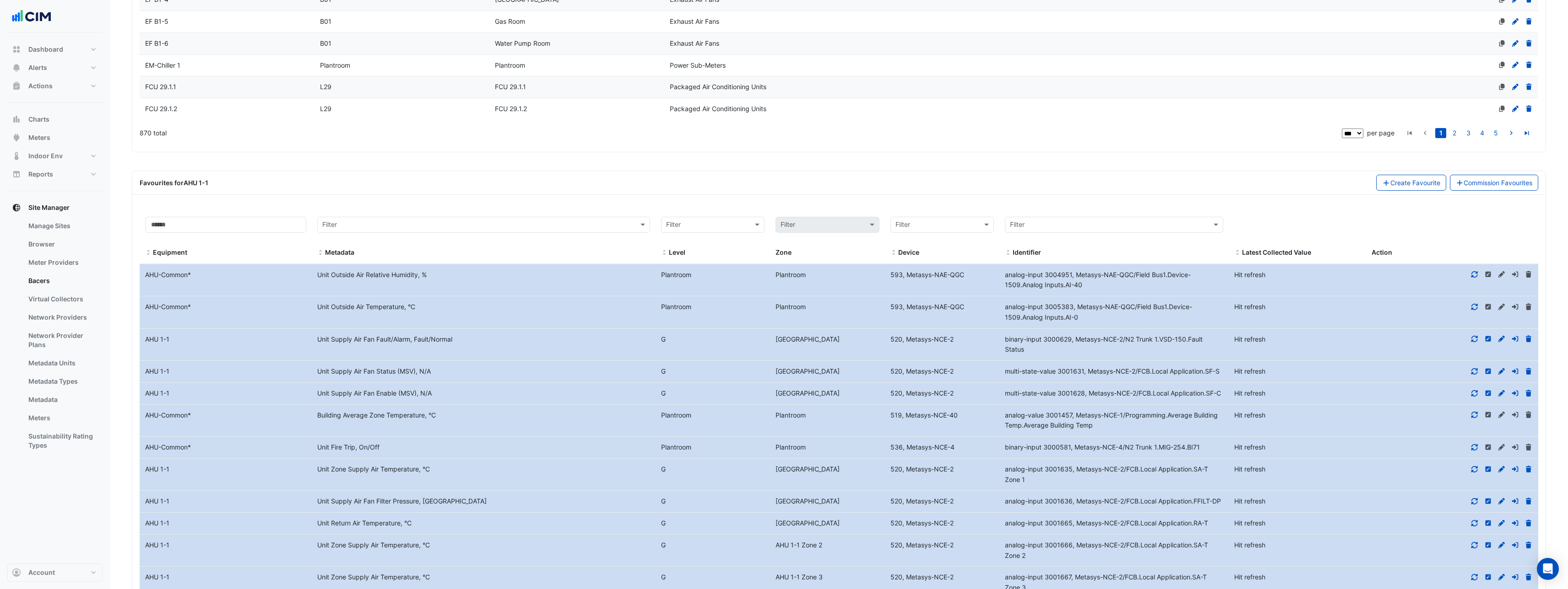
scroll to position [2647, 0]
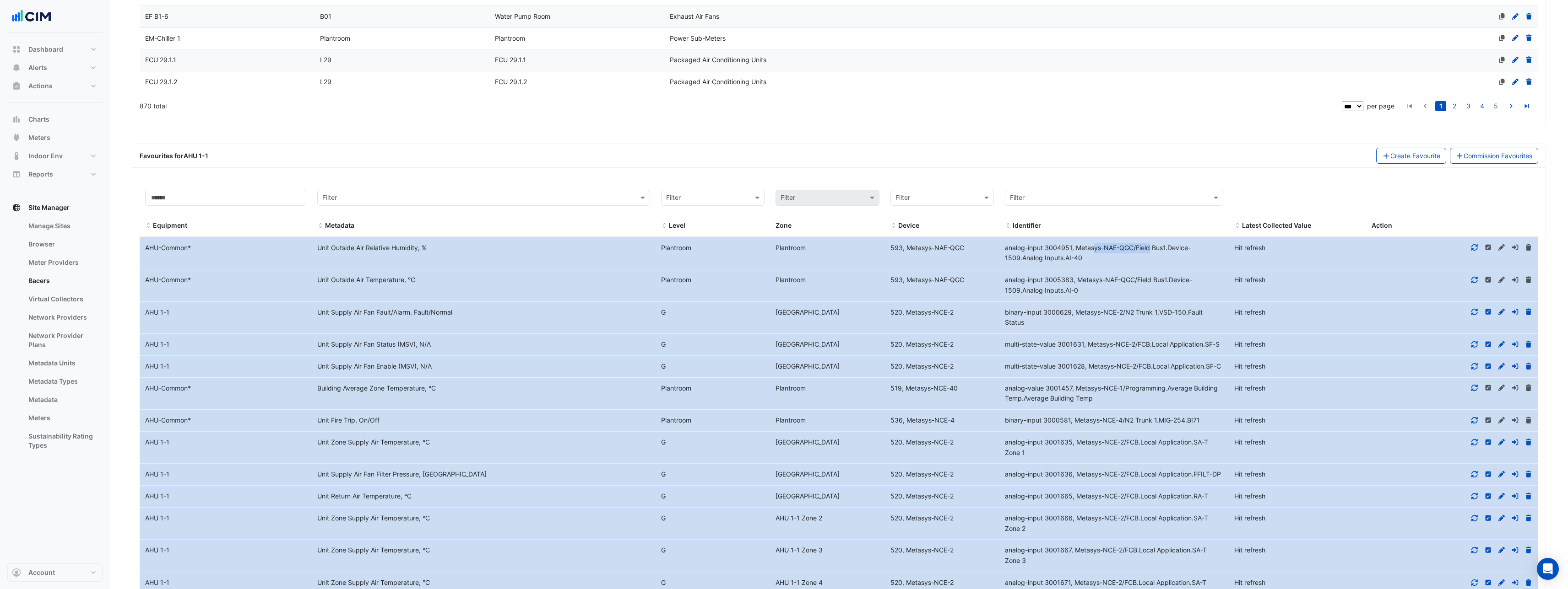
drag, startPoint x: 1079, startPoint y: 249, endPoint x: 1136, endPoint y: 247, distance: 57.0
click at [1136, 247] on span "analog-input 3004951, Metasys-NAE-QGC/Field Bus1.Device-1509.Analog Inputs.AI-40" at bounding box center [1097, 253] width 186 height 18
copy span "Metasys-NAE-QGC/"
click at [1047, 287] on span "analog-input 3005383, Metasys-NAE-QGC/Field Bus1.Device-1509.Analog Inputs.AI-0" at bounding box center [1098, 285] width 188 height 18
click at [707, 327] on datatable-body-cell "Level G [GEOGRAPHIC_DATA]" at bounding box center [771, 318] width 230 height 32
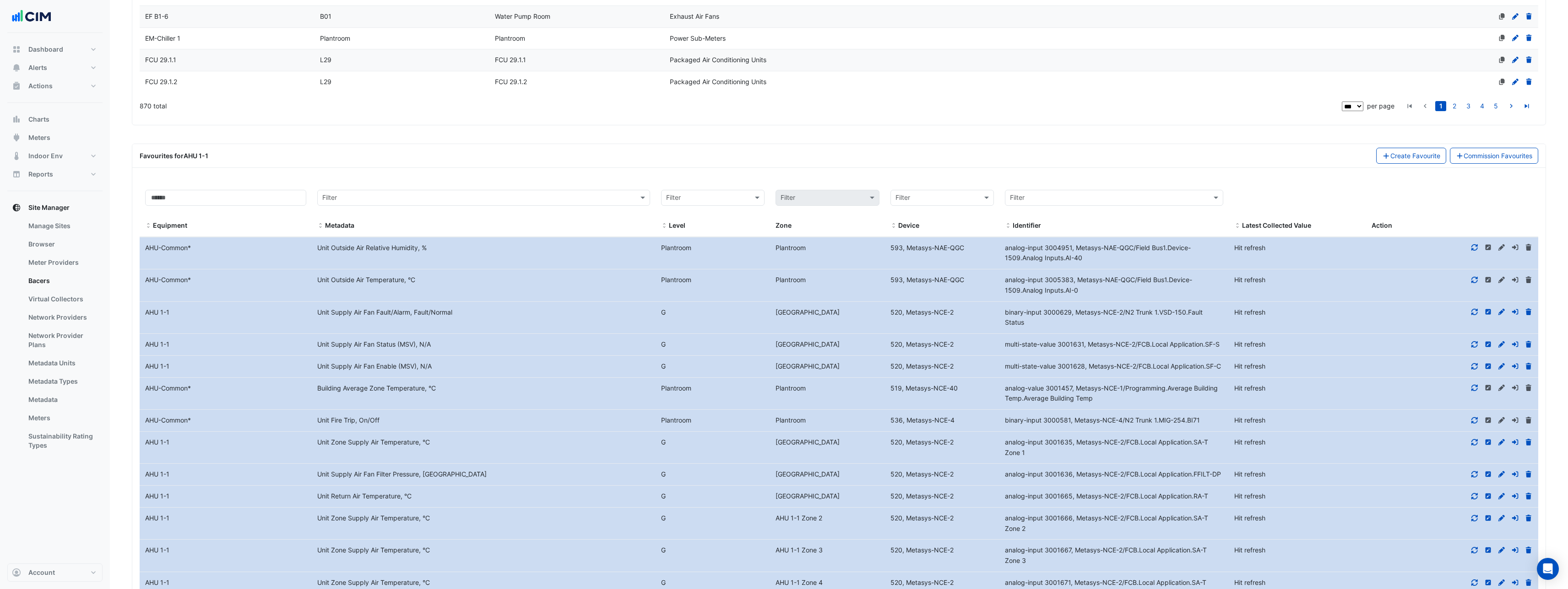
click at [395, 330] on datatable-body-cell "Metadata Unit Supply Air Fan Fault/Alarm, Fault/Normal" at bounding box center [484, 318] width 344 height 32
click at [402, 310] on div "Unit Supply Air Fan Fault/Alarm, Fault/Normal" at bounding box center [484, 312] width 344 height 11
click at [427, 261] on datatable-body-cell "Metadata Unit Outside Air Relative Humidity, %" at bounding box center [484, 253] width 344 height 32
click at [427, 323] on datatable-body-cell "Metadata Unit Supply Air Fan Fault/Alarm, Fault/Normal" at bounding box center [484, 318] width 344 height 32
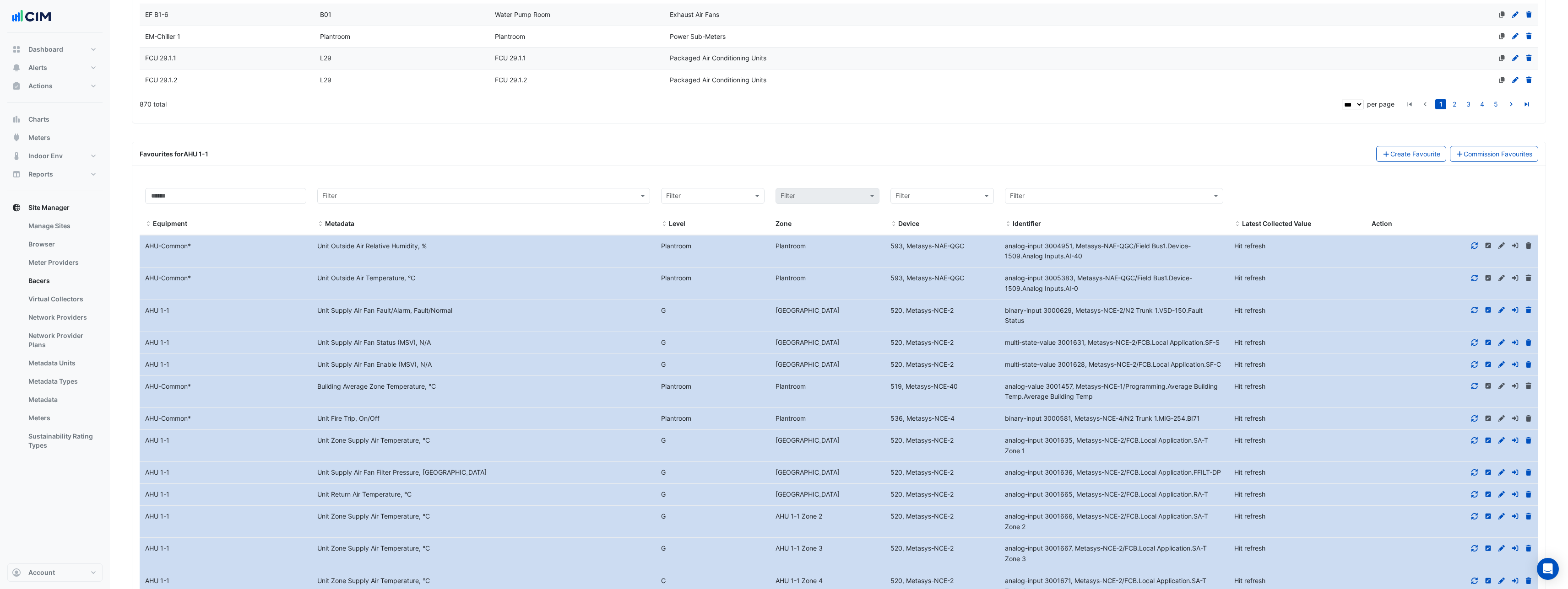
click at [1123, 319] on div "binary-input 3000629, Metasys-NCE-2/N2 Trunk 1.VSD-150.Fault Status" at bounding box center [1114, 316] width 230 height 21
click at [1051, 323] on div "binary-input 3000629, Metasys-NCE-2/N2 Trunk 1.VSD-150.Fault Status" at bounding box center [1114, 316] width 230 height 21
drag, startPoint x: 1060, startPoint y: 320, endPoint x: 1066, endPoint y: 318, distance: 6.3
click at [1060, 319] on div "binary-input 3000629, Metasys-NCE-2/N2 Trunk 1.VSD-150.Fault Status" at bounding box center [1114, 316] width 230 height 21
drag, startPoint x: 1058, startPoint y: 309, endPoint x: 992, endPoint y: 307, distance: 66.0
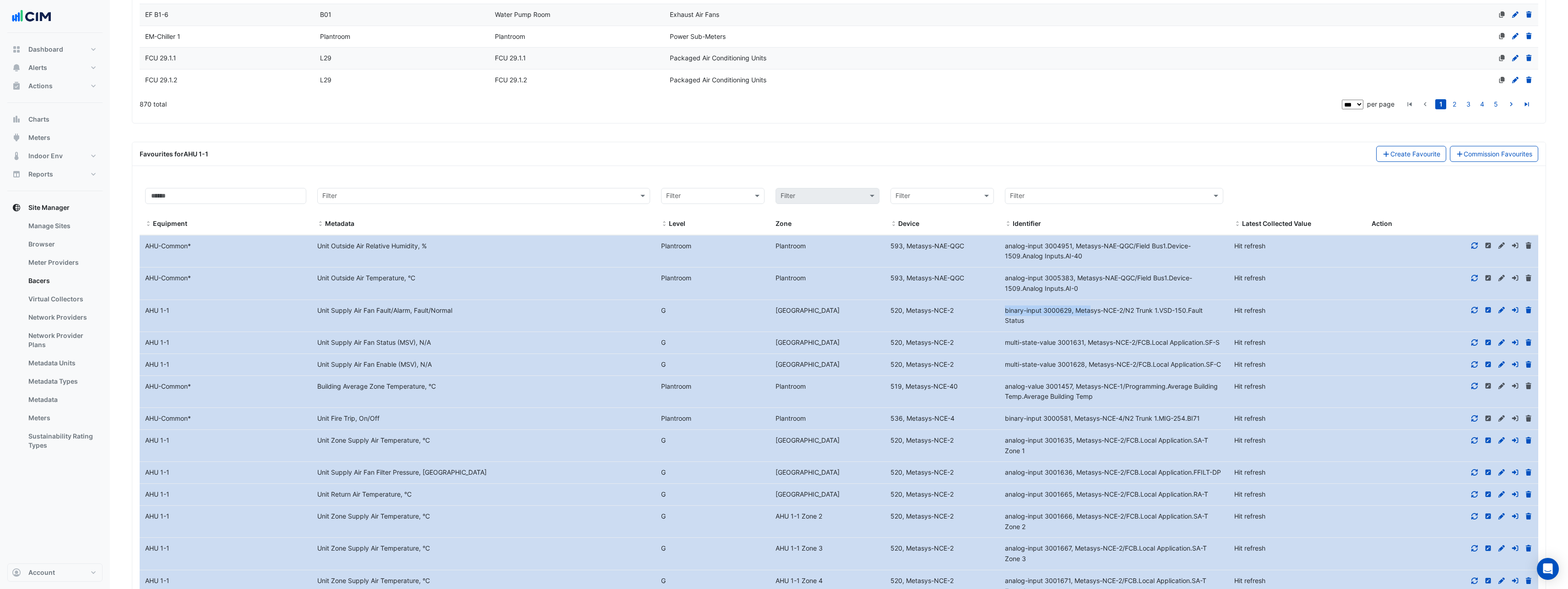
click at [992, 307] on div "Equipment Name AHU 1-1 Metadata Unit Supply Air Fan Fault/Alarm, Fault/Normal L…" at bounding box center [839, 316] width 1399 height 32
copy div "Identifier binary-input 3000629,"
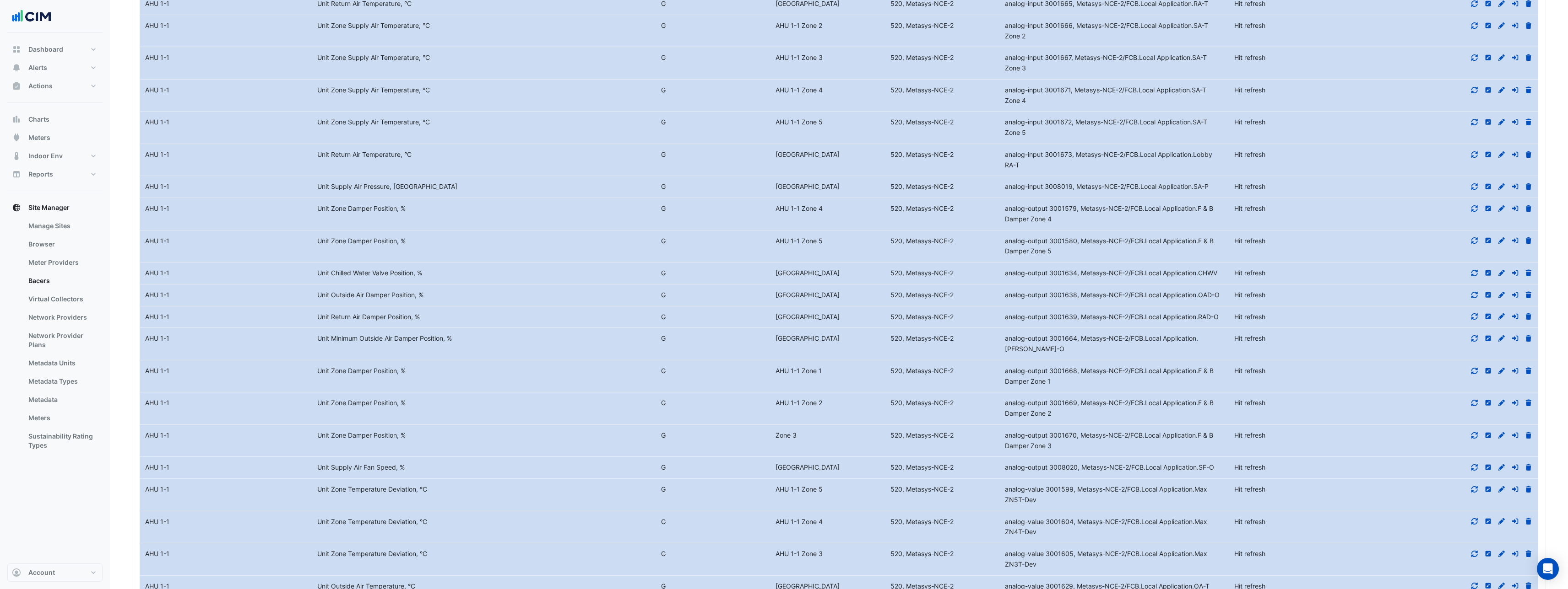
scroll to position [3521, 0]
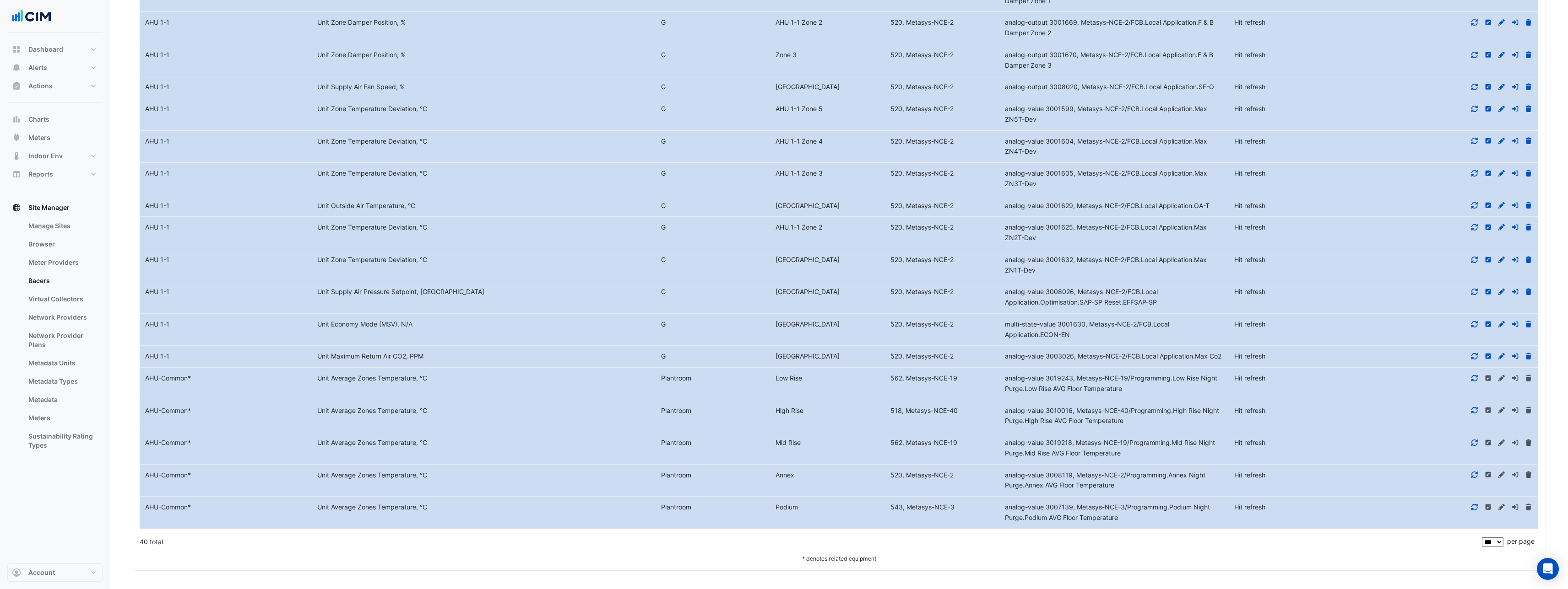
click at [1503, 539] on select "** ** ** ***" at bounding box center [1493, 542] width 22 height 10
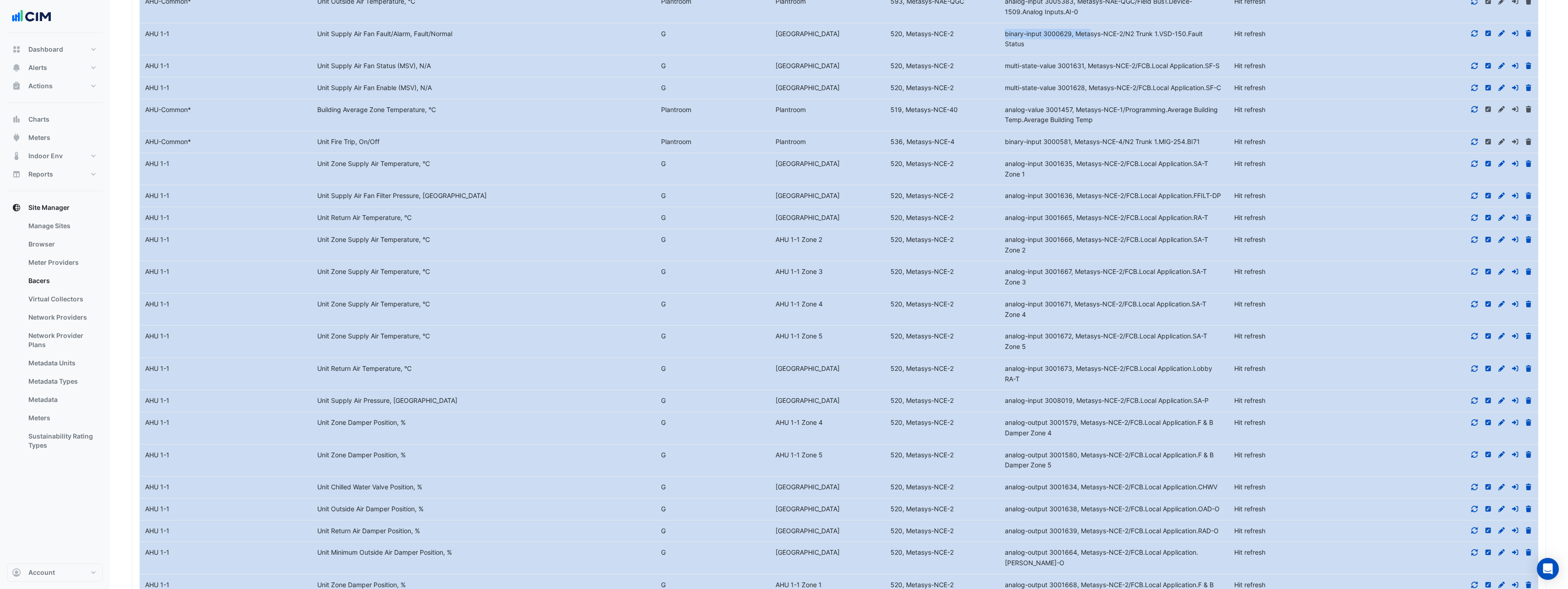
scroll to position [2781, 0]
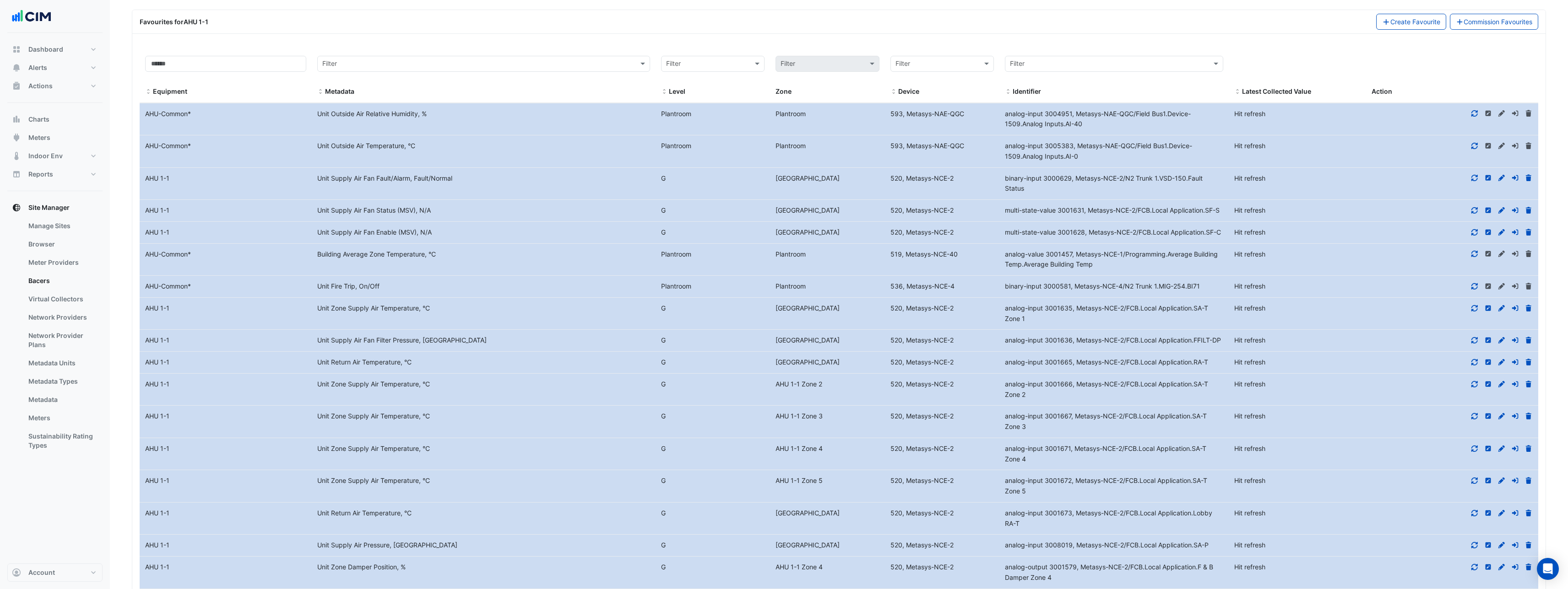
click at [198, 178] on div "AHU 1-1" at bounding box center [226, 178] width 172 height 11
drag, startPoint x: 337, startPoint y: 180, endPoint x: 403, endPoint y: 175, distance: 66.2
click at [403, 175] on div "Unit Supply Air Fan Fault/Alarm, Fault/Normal" at bounding box center [484, 178] width 344 height 11
drag, startPoint x: 1047, startPoint y: 178, endPoint x: 1100, endPoint y: 178, distance: 53.0
click at [1100, 178] on span "binary-input 3000629, Metasys-NCE-2/N2 Trunk 1.VSD-150.Fault Status" at bounding box center [1104, 183] width 198 height 18
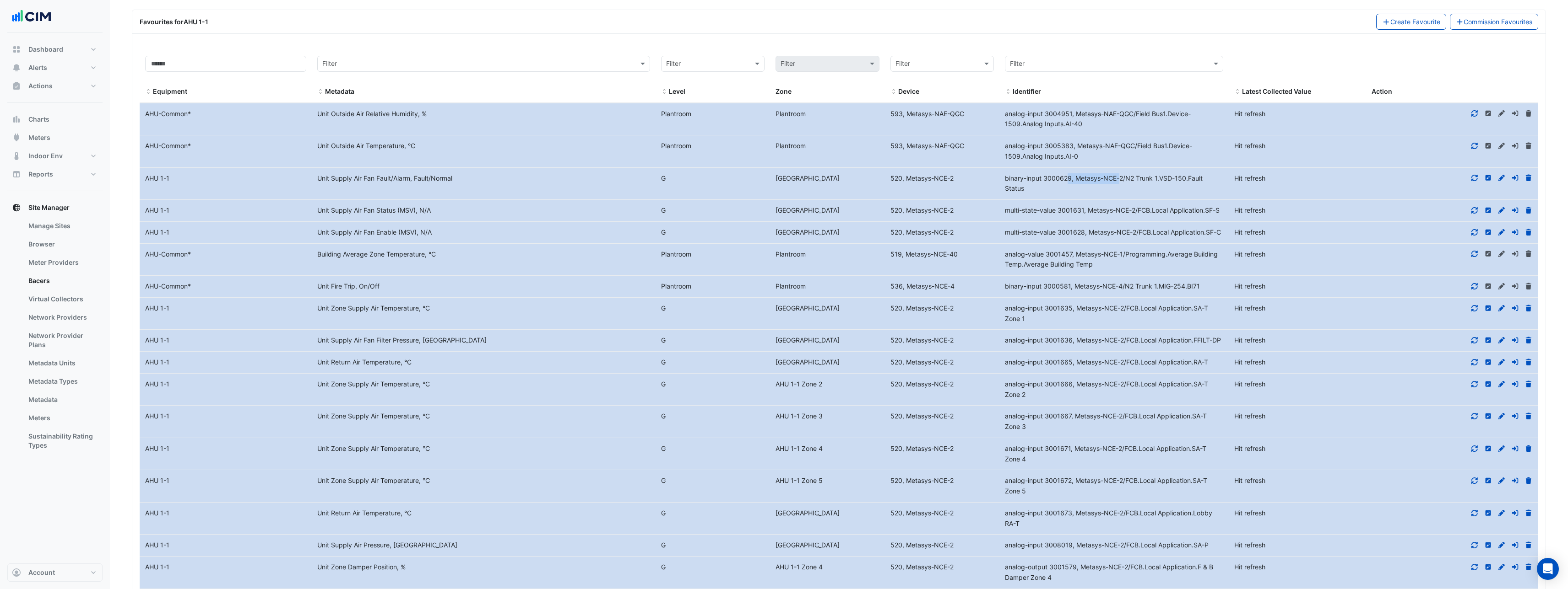
drag, startPoint x: 338, startPoint y: 178, endPoint x: 482, endPoint y: 179, distance: 144.0
click at [470, 180] on div "Unit Supply Air Fan Fault/Alarm, Fault/Normal" at bounding box center [484, 178] width 344 height 11
drag, startPoint x: 1008, startPoint y: 177, endPoint x: 1035, endPoint y: 189, distance: 29.5
click at [1035, 189] on div "binary-input 3000629, Metasys-NCE-2/N2 Trunk 1.VSD-150.Fault Status" at bounding box center [1114, 184] width 230 height 21
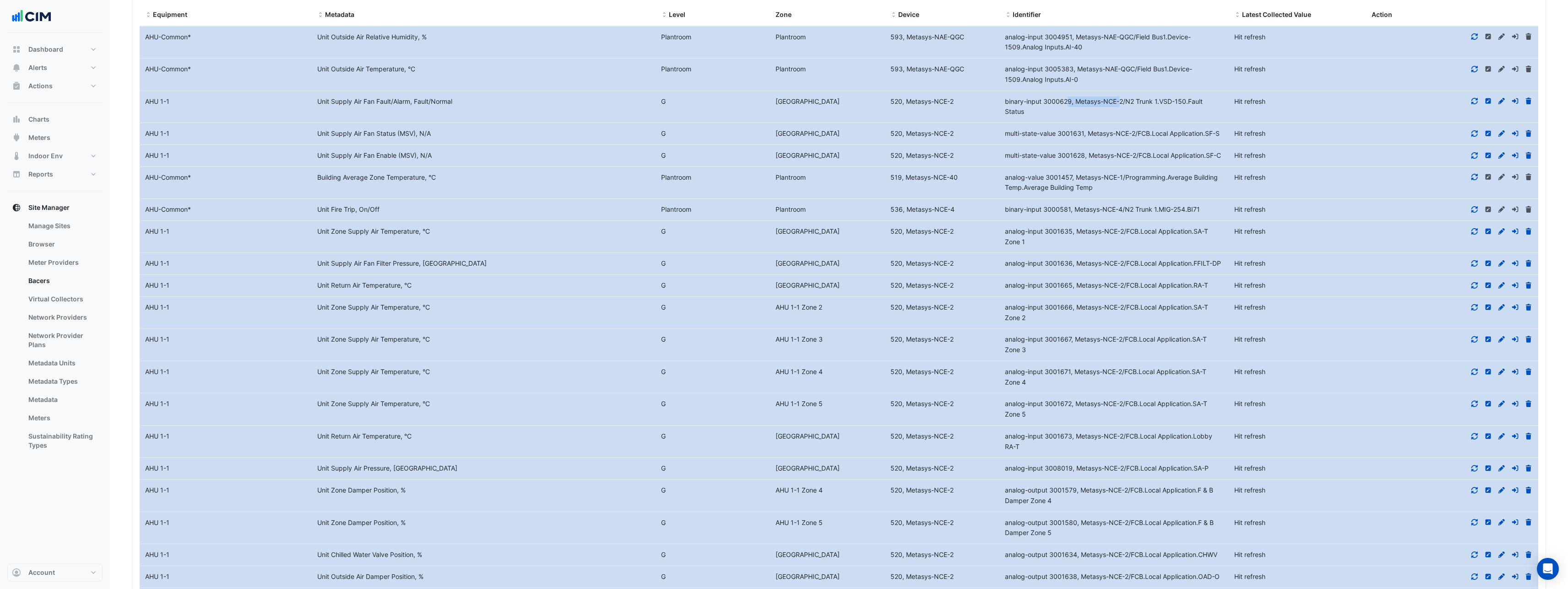
scroll to position [2754, 0]
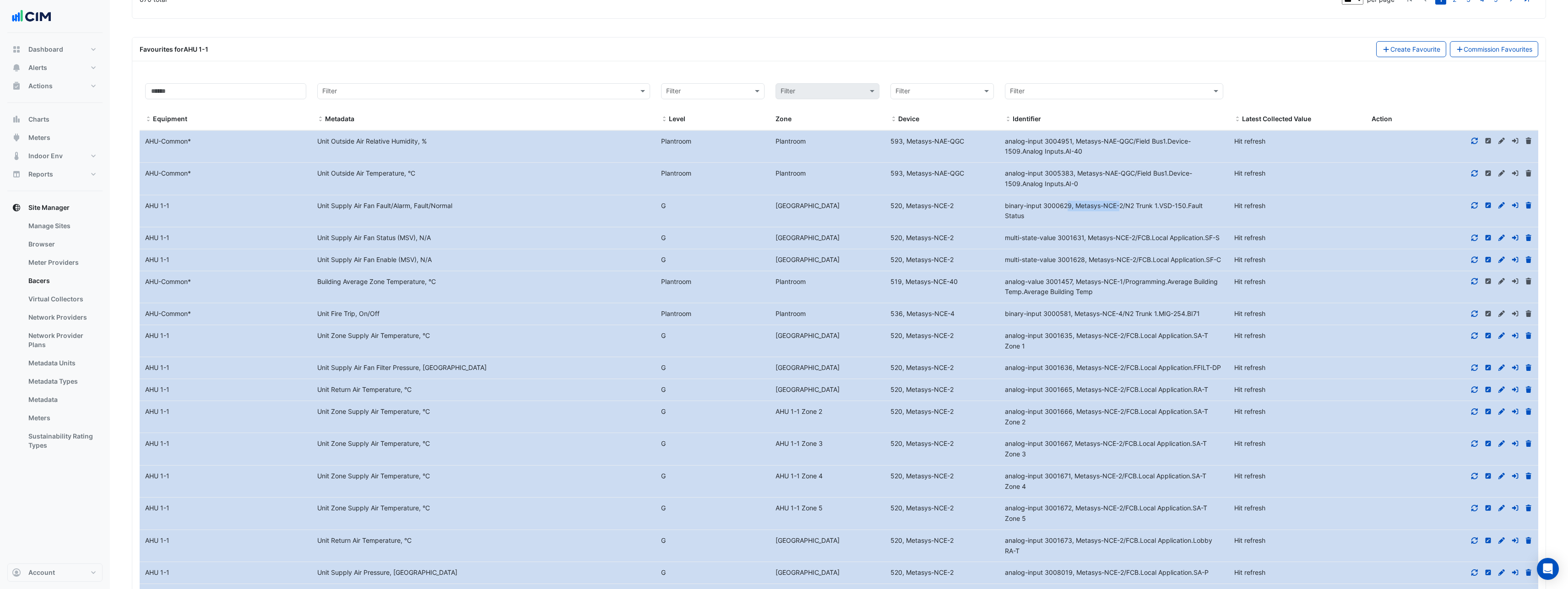
drag, startPoint x: 318, startPoint y: 340, endPoint x: 646, endPoint y: 316, distance: 328.9
click at [440, 335] on div "Unit Zone Supply Air Temperature, °C" at bounding box center [484, 336] width 344 height 11
drag, startPoint x: 998, startPoint y: 335, endPoint x: 1030, endPoint y: 349, distance: 34.9
click at [1030, 349] on div "Equipment Name AHU 1-1 Metadata Unit Zone Supply Air Temperature, °C Level G [G…" at bounding box center [839, 341] width 1399 height 32
drag, startPoint x: 327, startPoint y: 331, endPoint x: 378, endPoint y: 339, distance: 51.6
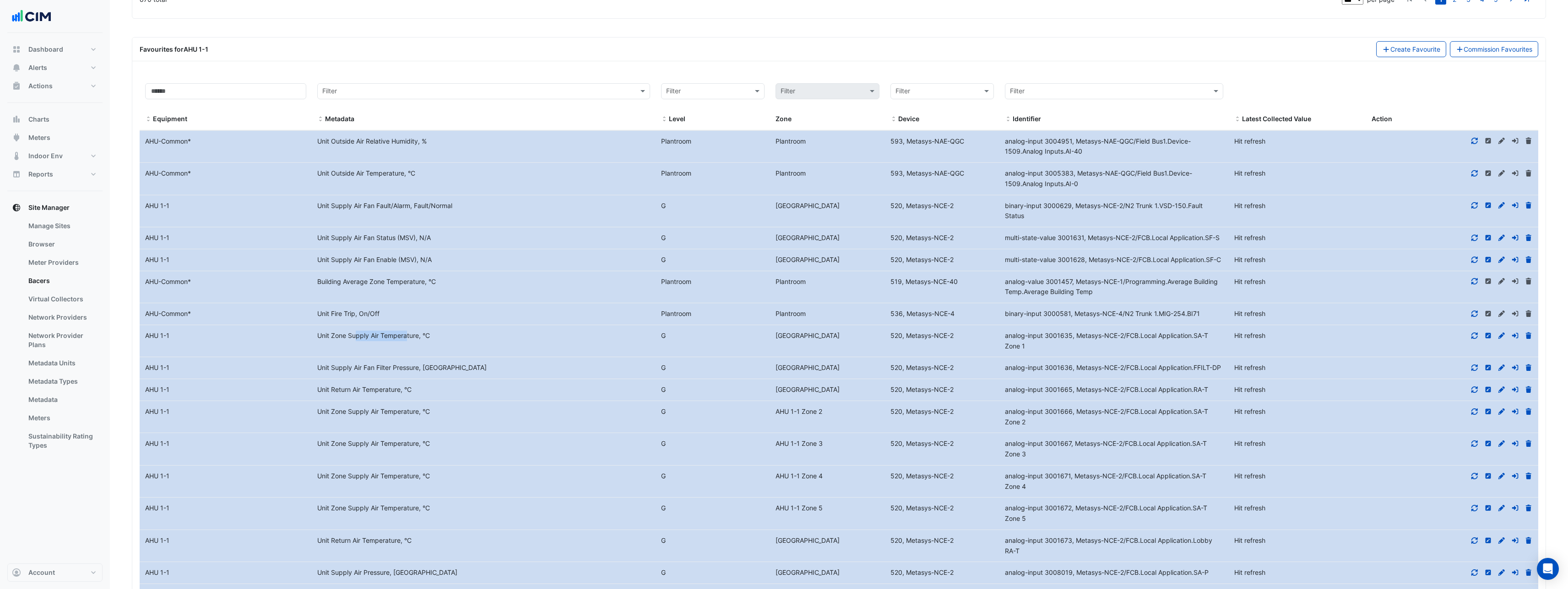
click at [378, 339] on div "Unit Zone Supply Air Temperature, °C" at bounding box center [484, 336] width 344 height 11
drag, startPoint x: 1003, startPoint y: 331, endPoint x: 1047, endPoint y: 347, distance: 46.8
click at [1047, 347] on div "analog-input 3001635, Metasys-NCE-2/FCB.Local Application.SA-T Zone 1" at bounding box center [1114, 341] width 230 height 21
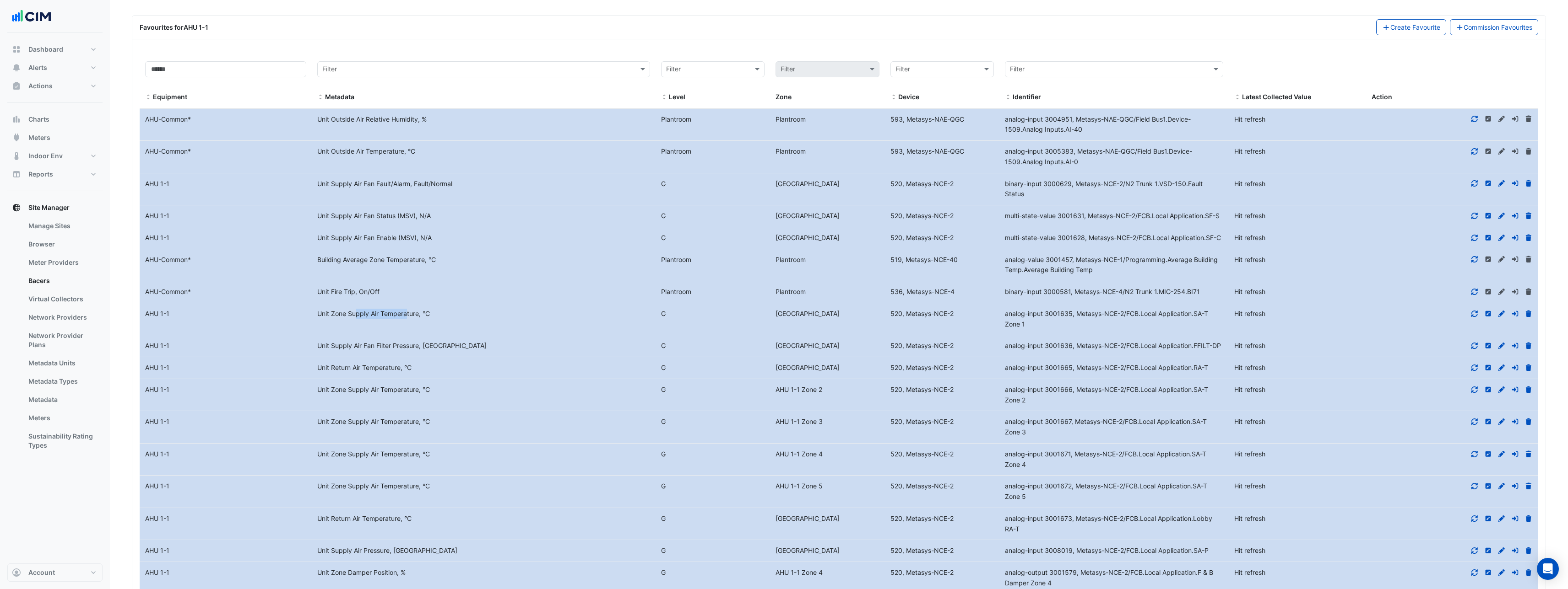
scroll to position [2774, 0]
